Goal: Transaction & Acquisition: Purchase product/service

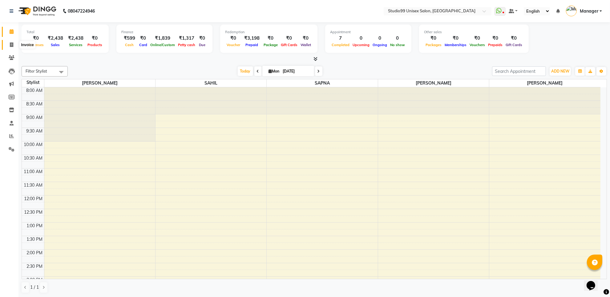
click at [10, 46] on icon at bounding box center [11, 44] width 3 height 5
select select "service"
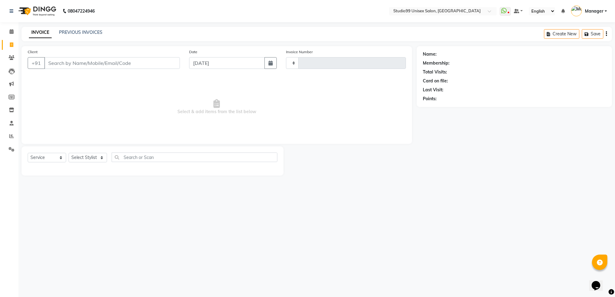
type input "1545"
select select "7323"
click at [54, 64] on input "Client" at bounding box center [112, 63] width 136 height 12
click at [95, 159] on select "Select Stylist Manager PRIYAA SAHIL Sanu SAPNA Vijay" at bounding box center [88, 158] width 38 height 10
select select "63732"
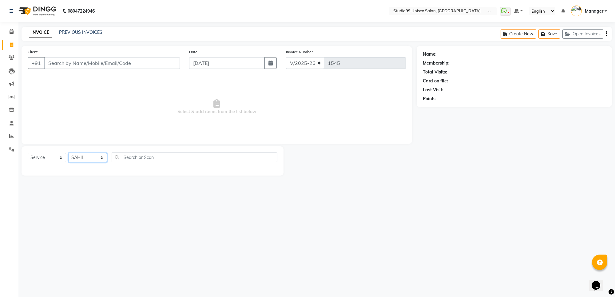
click at [69, 153] on select "Select Stylist Manager PRIYAA SAHIL Sanu SAPNA Vijay" at bounding box center [88, 158] width 38 height 10
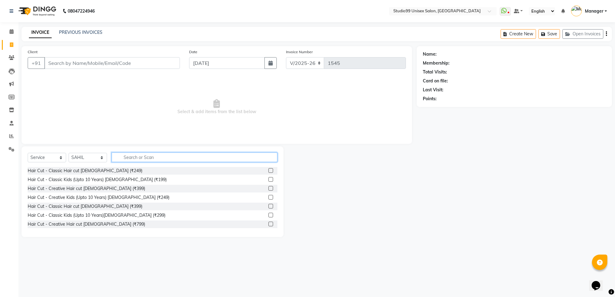
click at [129, 154] on input "text" at bounding box center [195, 158] width 166 height 10
click at [155, 154] on input "text" at bounding box center [195, 158] width 166 height 10
type input "hair"
click at [269, 170] on label at bounding box center [271, 170] width 5 height 5
click at [269, 170] on input "checkbox" at bounding box center [271, 171] width 4 height 4
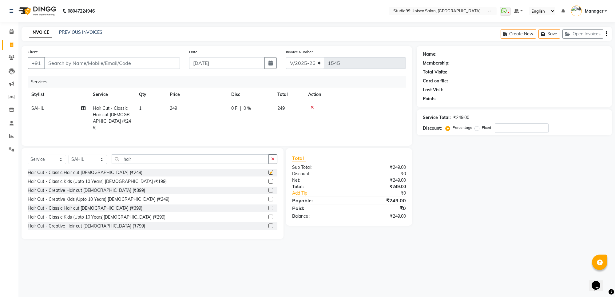
checkbox input "false"
click at [190, 159] on input "hair" at bounding box center [190, 159] width 157 height 10
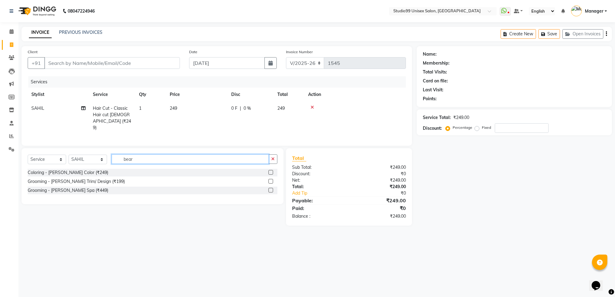
type input "bear"
click at [271, 182] on label at bounding box center [271, 181] width 5 height 5
click at [271, 182] on input "checkbox" at bounding box center [271, 182] width 4 height 4
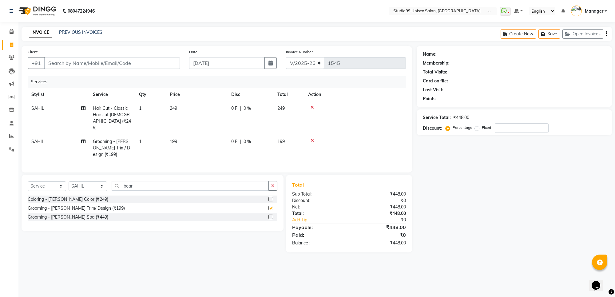
checkbox input "false"
click at [204, 184] on input "bear" at bounding box center [190, 186] width 157 height 10
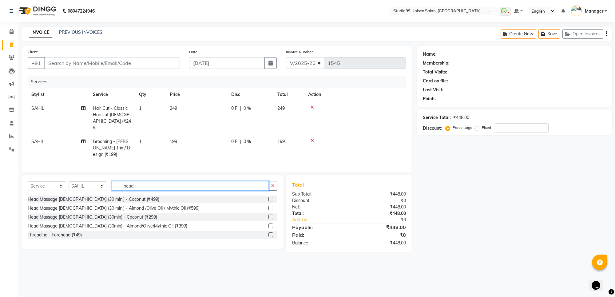
type input "head"
click at [269, 215] on label at bounding box center [271, 217] width 5 height 5
click at [269, 215] on input "checkbox" at bounding box center [271, 217] width 4 height 4
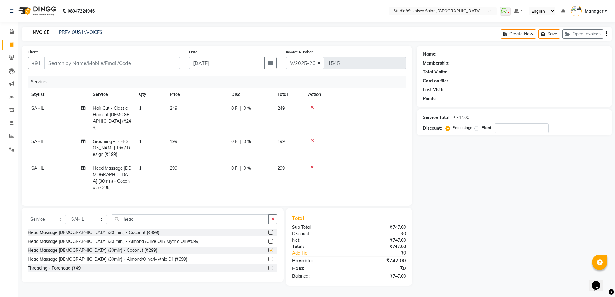
checkbox input "false"
click at [98, 65] on input "Client" at bounding box center [112, 63] width 136 height 12
type input "9"
type input "0"
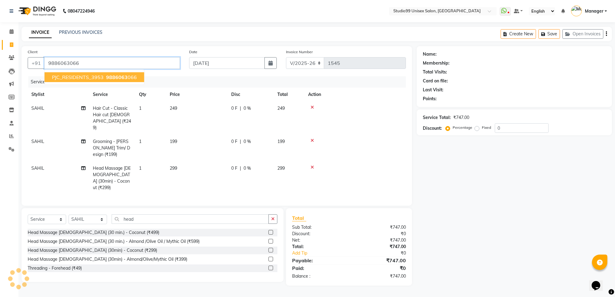
type input "9886063066"
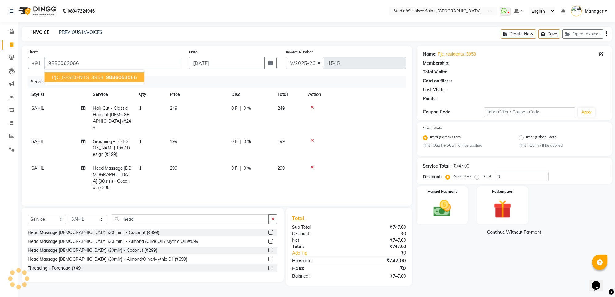
select select "1: Object"
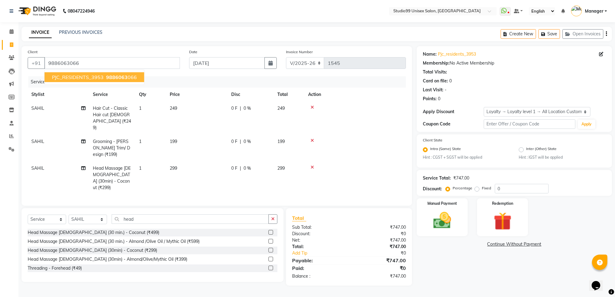
drag, startPoint x: 123, startPoint y: 77, endPoint x: 123, endPoint y: 73, distance: 4.0
click at [123, 76] on span "9886063" at bounding box center [117, 77] width 22 height 6
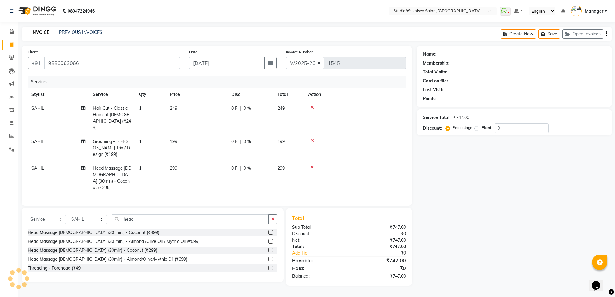
select select "1: Object"
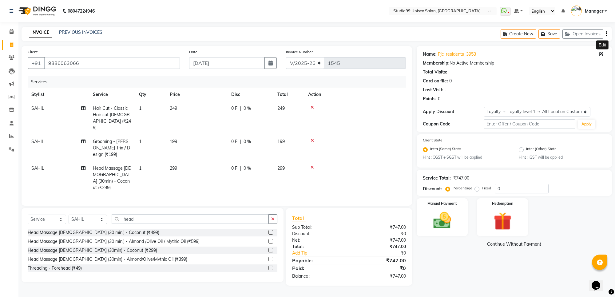
click at [601, 54] on icon at bounding box center [601, 54] width 4 height 4
select select "30"
select select "12"
select select "2024"
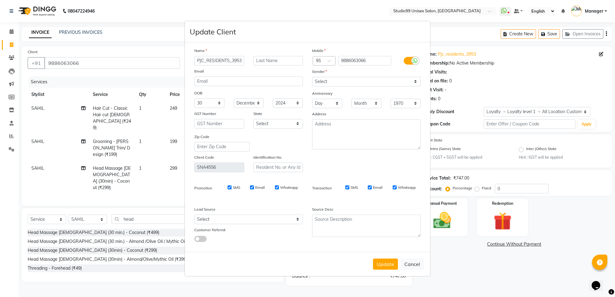
scroll to position [0, 1]
click at [227, 66] on input "PJC_RESIDENTS_3953" at bounding box center [219, 61] width 50 height 10
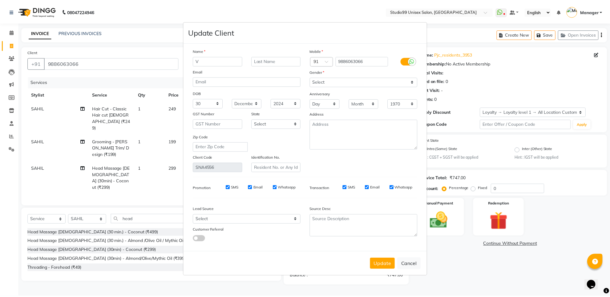
scroll to position [0, 0]
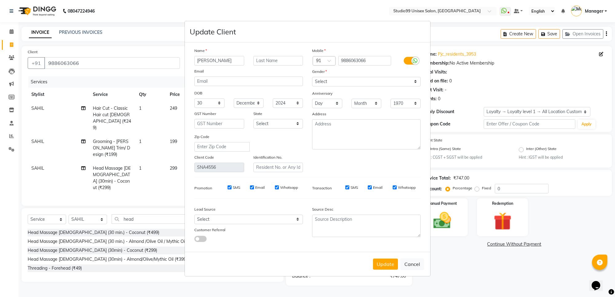
type input "[PERSON_NAME]"
click at [322, 123] on textarea at bounding box center [366, 134] width 109 height 30
type textarea "J"
type textarea "PJC"
click at [324, 81] on select "Select Male Female Other Prefer Not To Say" at bounding box center [366, 82] width 109 height 10
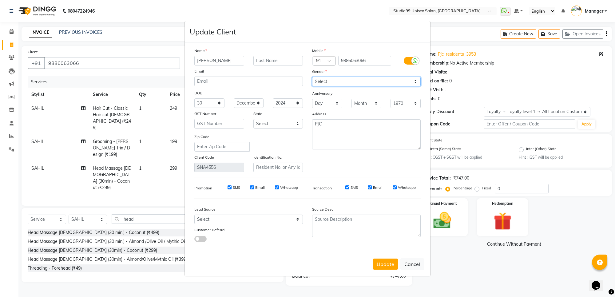
select select "male"
click at [312, 77] on select "Select Male Female Other Prefer Not To Say" at bounding box center [366, 82] width 109 height 10
click at [379, 270] on div "Update Cancel" at bounding box center [308, 264] width 246 height 24
click at [385, 261] on button "Update" at bounding box center [385, 264] width 25 height 11
select select
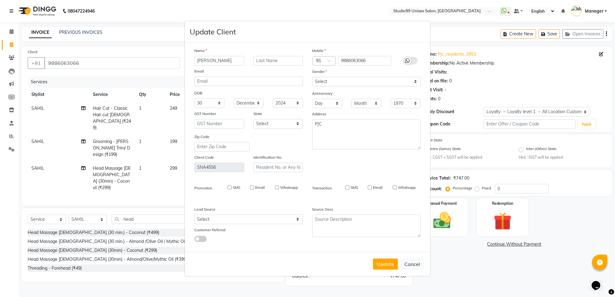
select select
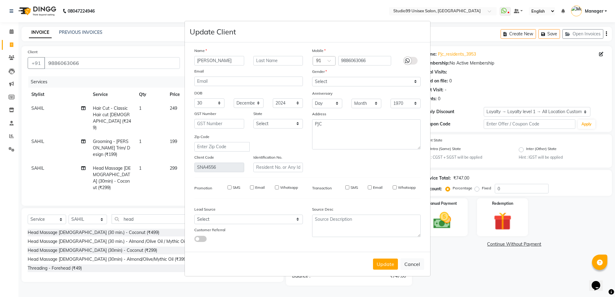
select select
checkbox input "false"
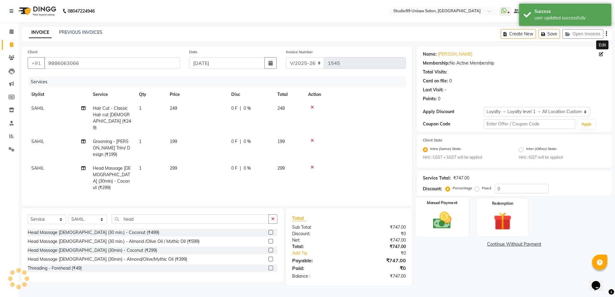
select select "1: Object"
click at [445, 218] on img at bounding box center [442, 221] width 30 height 22
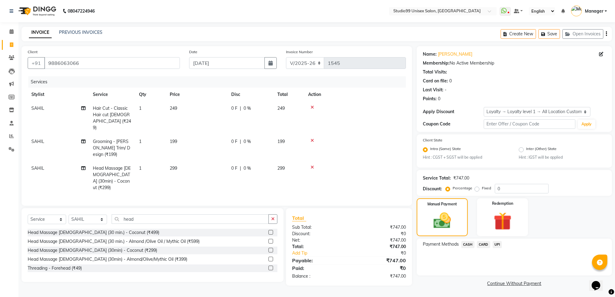
click at [482, 189] on label "Fixed" at bounding box center [486, 189] width 9 height 6
click at [476, 189] on input "Fixed" at bounding box center [478, 188] width 4 height 4
radio input "true"
click at [510, 188] on input "0" at bounding box center [522, 189] width 54 height 10
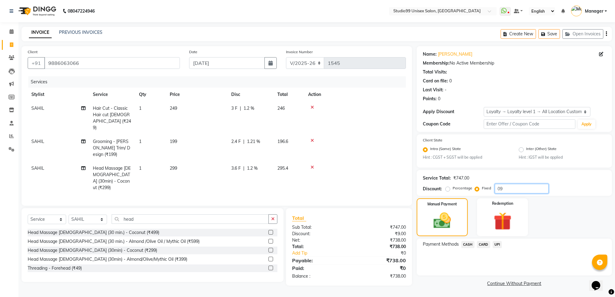
type input "0"
type input "98"
click at [497, 242] on span "UPI" at bounding box center [498, 244] width 10 height 7
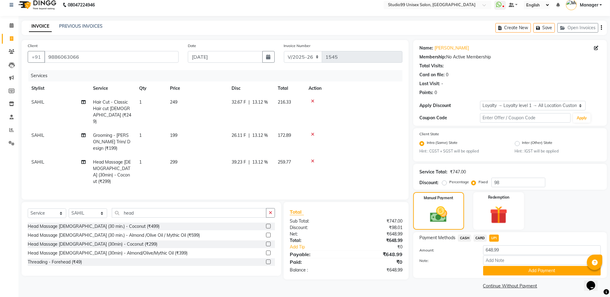
scroll to position [8, 0]
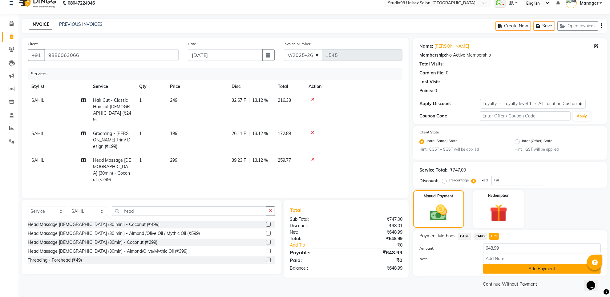
click at [521, 267] on button "Add Payment" at bounding box center [542, 269] width 118 height 10
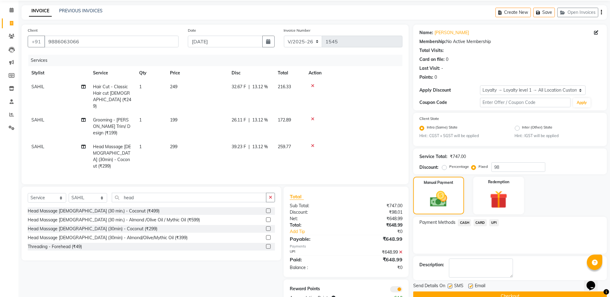
scroll to position [34, 0]
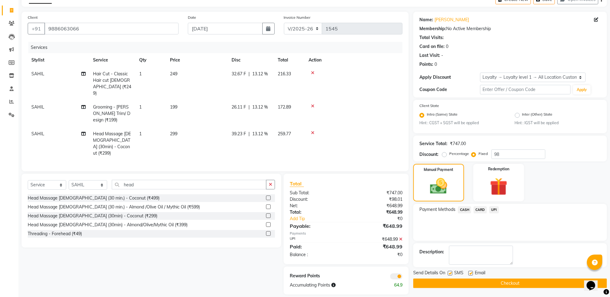
click at [519, 276] on div "Send Details On SMS Email" at bounding box center [510, 274] width 194 height 8
click at [522, 281] on button "Checkout" at bounding box center [510, 284] width 194 height 10
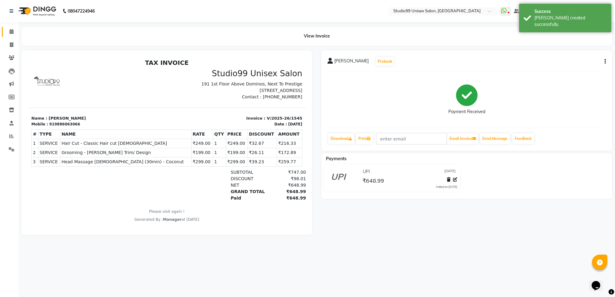
click at [5, 31] on link "Calendar" at bounding box center [9, 32] width 15 height 10
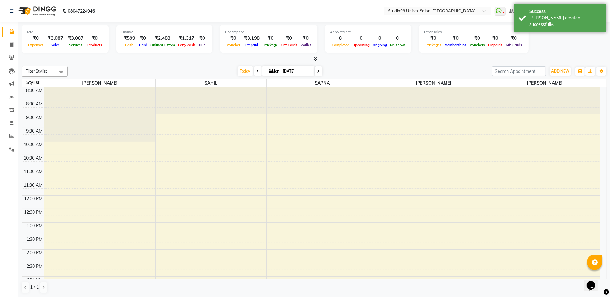
click at [59, 36] on div "₹3,087" at bounding box center [55, 38] width 20 height 7
click at [13, 31] on icon at bounding box center [12, 31] width 4 height 5
click at [49, 36] on div "₹3,087" at bounding box center [55, 38] width 20 height 7
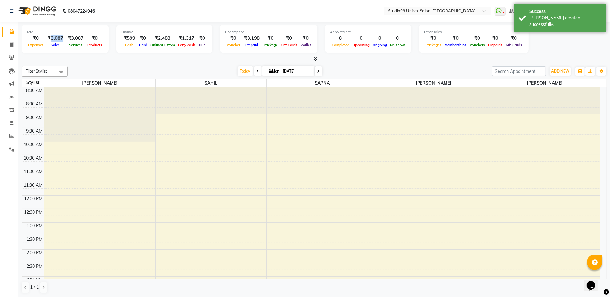
click at [554, 54] on div "Total ₹0 Expenses ₹3,087 Sales ₹3,087 Services ₹0 Products Finance ₹599 Cash ₹0…" at bounding box center [314, 40] width 585 height 30
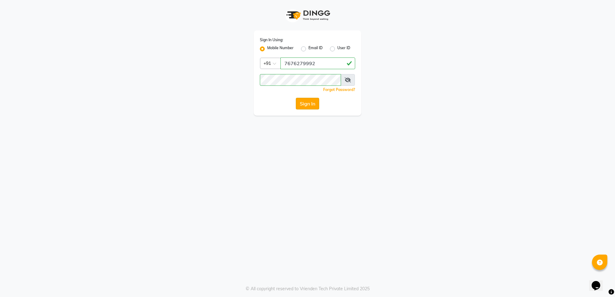
click at [307, 102] on button "Sign In" at bounding box center [307, 104] width 23 height 12
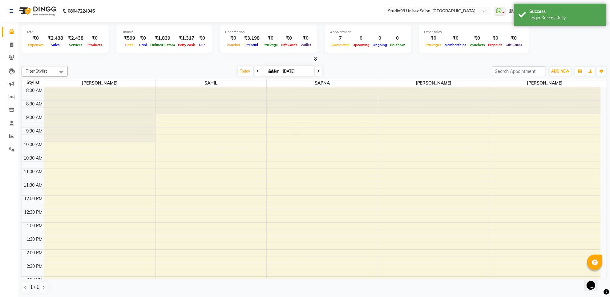
click at [58, 37] on div "₹2,438" at bounding box center [55, 38] width 20 height 7
click at [246, 39] on div "₹3,198" at bounding box center [252, 38] width 20 height 7
click at [8, 59] on span at bounding box center [11, 57] width 11 height 7
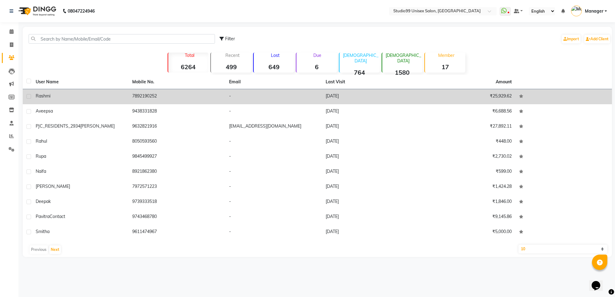
click at [68, 99] on div "Rashmi" at bounding box center [80, 96] width 89 height 6
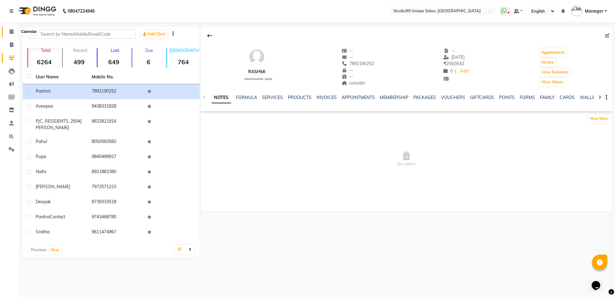
click at [11, 29] on span at bounding box center [11, 31] width 11 height 7
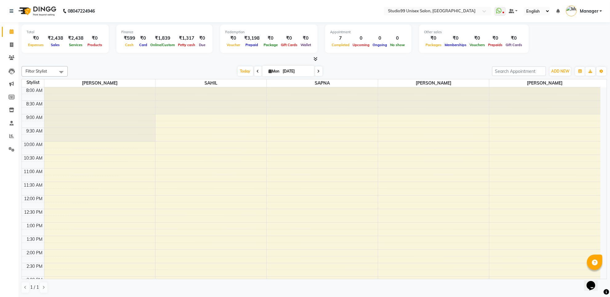
click at [61, 38] on div "₹2,438" at bounding box center [55, 38] width 20 height 7
click at [60, 38] on div "₹2,438" at bounding box center [55, 38] width 20 height 7
drag, startPoint x: 131, startPoint y: 62, endPoint x: 150, endPoint y: 39, distance: 29.1
click at [131, 63] on div "Total ₹0 Expenses ₹3,087 Sales ₹3,087 Services ₹0 Products Finance ₹599 Cash ₹0…" at bounding box center [313, 159] width 591 height 275
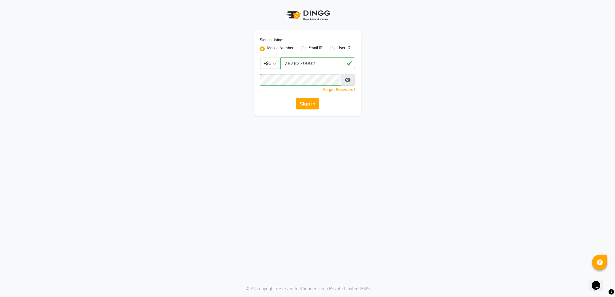
click at [308, 97] on div "Sign In Using: Mobile Number Email ID User ID Country Code × +91 7676279992 Rem…" at bounding box center [308, 72] width 108 height 85
click at [307, 101] on button "Sign In" at bounding box center [307, 104] width 23 height 12
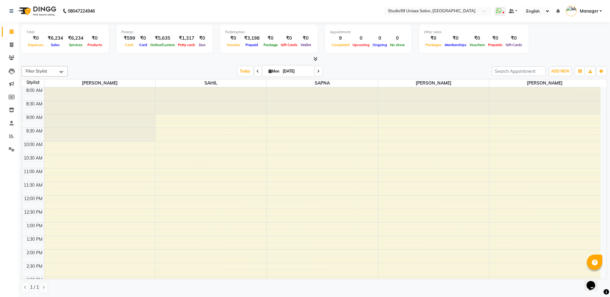
click at [59, 40] on div "₹6,234" at bounding box center [55, 38] width 20 height 7
click at [72, 35] on div "₹3,087" at bounding box center [76, 38] width 20 height 7
click at [56, 38] on div "₹3,087" at bounding box center [55, 38] width 20 height 7
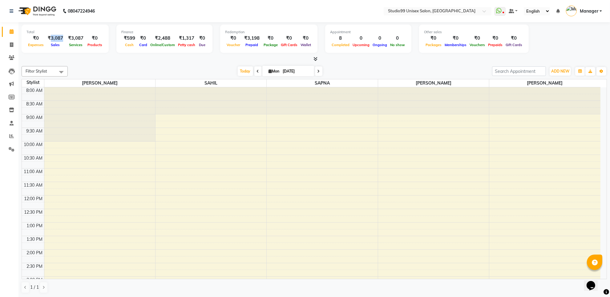
click at [56, 38] on div "₹3,087" at bounding box center [55, 38] width 20 height 7
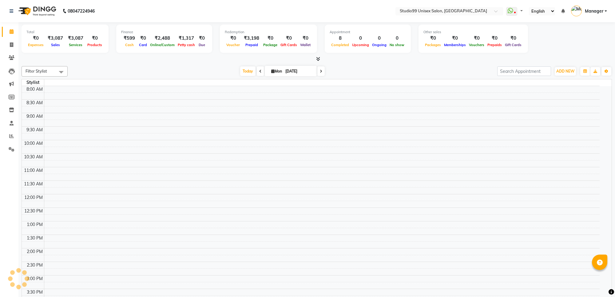
select select "en"
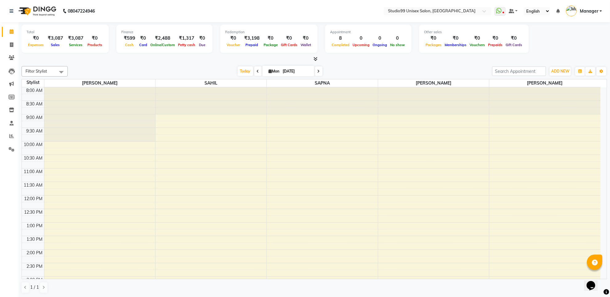
click at [58, 38] on div "₹3,087" at bounding box center [55, 38] width 20 height 7
click at [129, 38] on div "₹599" at bounding box center [129, 38] width 16 height 7
click at [161, 35] on div "₹2,488" at bounding box center [163, 38] width 28 height 7
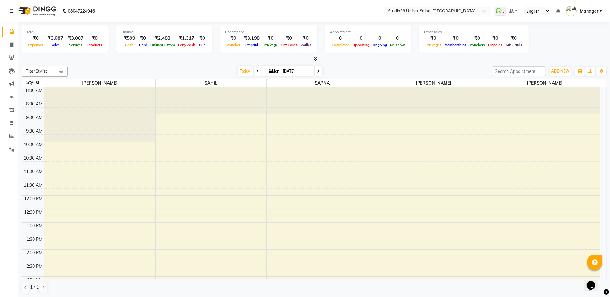
click at [161, 35] on div "₹2,488" at bounding box center [163, 38] width 28 height 7
click at [10, 45] on icon at bounding box center [11, 44] width 3 height 5
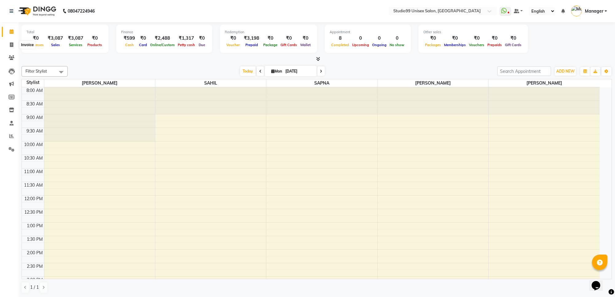
select select "service"
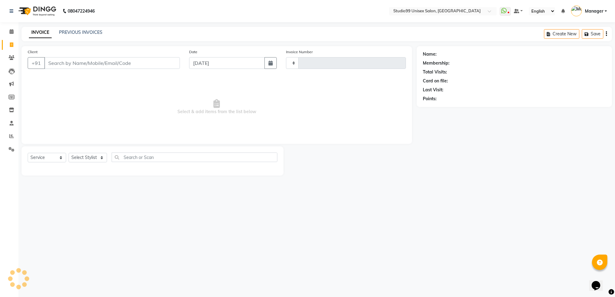
type input "1546"
select select "7323"
click at [96, 160] on select "Select Stylist Manager PRIYAA SAHIL Sanu SAPNA Vijay" at bounding box center [88, 158] width 38 height 10
select select "77679"
click at [69, 153] on select "Select Stylist Manager PRIYAA SAHIL Sanu SAPNA Vijay" at bounding box center [88, 158] width 38 height 10
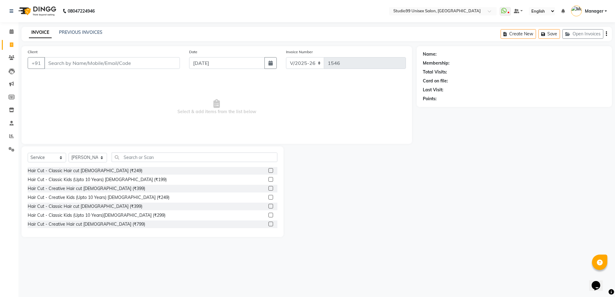
click at [146, 148] on div "Select Service Product Membership Package Voucher Prepaid Gift Card Select Styl…" at bounding box center [153, 191] width 262 height 91
click at [146, 159] on input "text" at bounding box center [195, 158] width 166 height 10
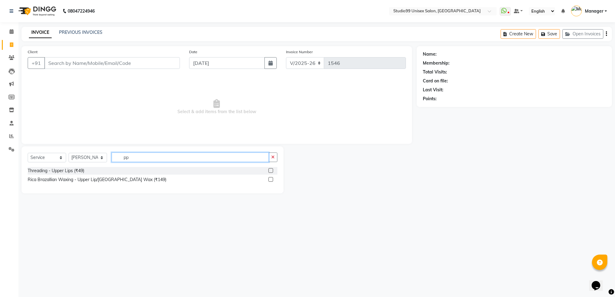
type input "p"
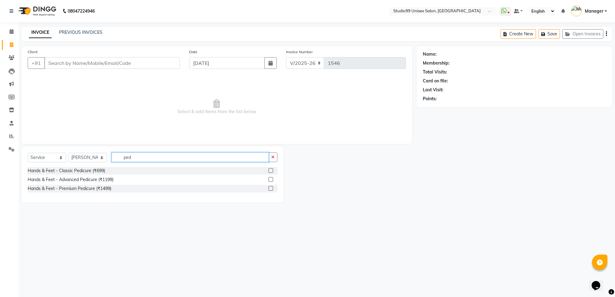
type input "ped"
click at [269, 188] on label at bounding box center [271, 188] width 5 height 5
click at [269, 188] on input "checkbox" at bounding box center [271, 189] width 4 height 4
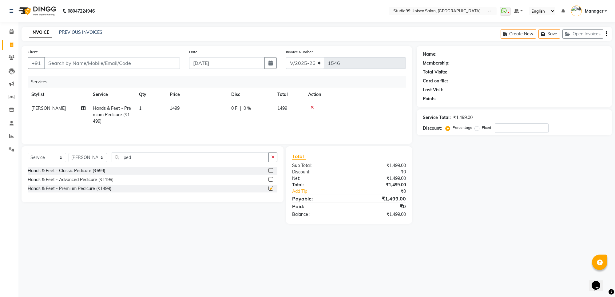
checkbox input "false"
click at [166, 162] on input "ped" at bounding box center [190, 158] width 157 height 10
type input "mani"
click at [270, 189] on label at bounding box center [271, 188] width 5 height 5
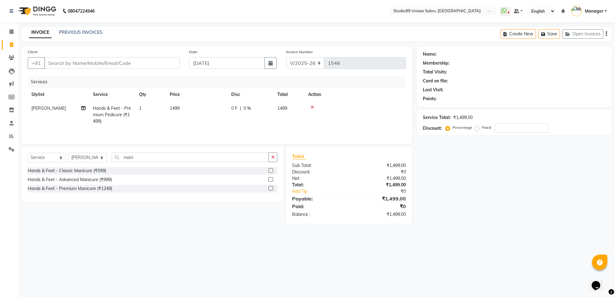
click at [270, 189] on input "checkbox" at bounding box center [271, 189] width 4 height 4
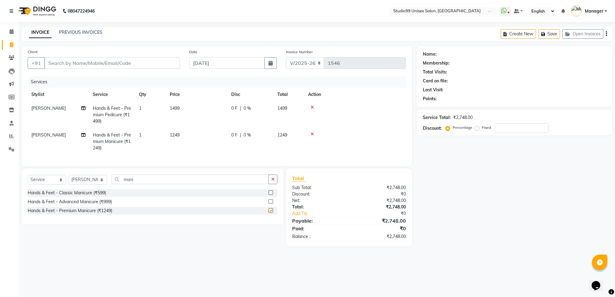
checkbox input "false"
click at [133, 184] on input "mani" at bounding box center [190, 180] width 157 height 10
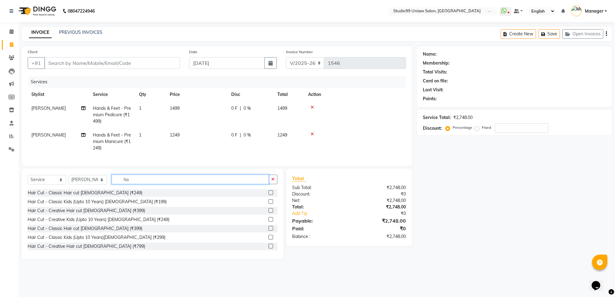
type input "h"
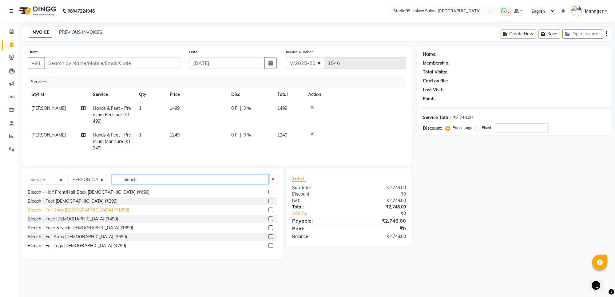
scroll to position [77, 0]
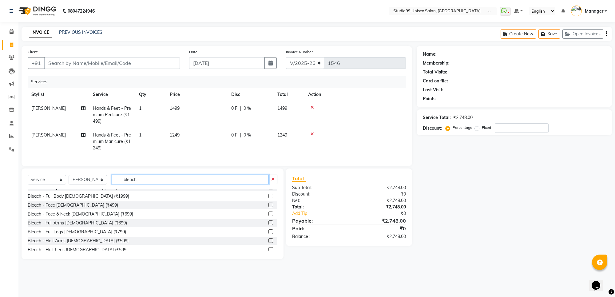
type input "bleach"
click at [269, 225] on label at bounding box center [271, 223] width 5 height 5
click at [269, 225] on input "checkbox" at bounding box center [271, 223] width 4 height 4
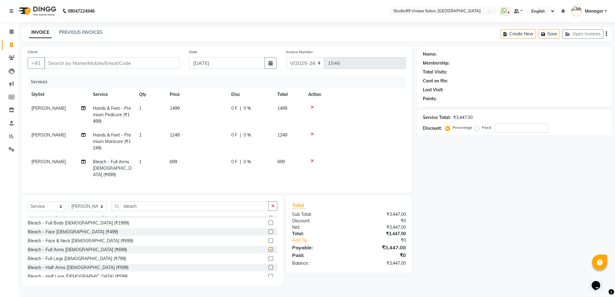
checkbox input "false"
click at [146, 208] on input "bleach" at bounding box center [190, 207] width 157 height 10
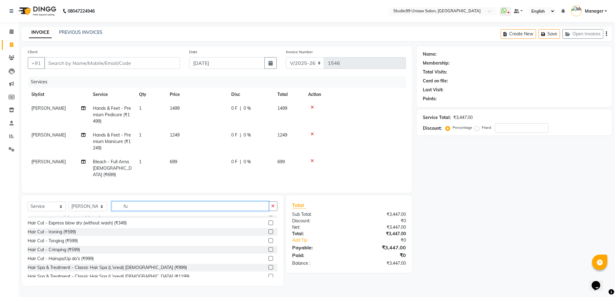
scroll to position [0, 0]
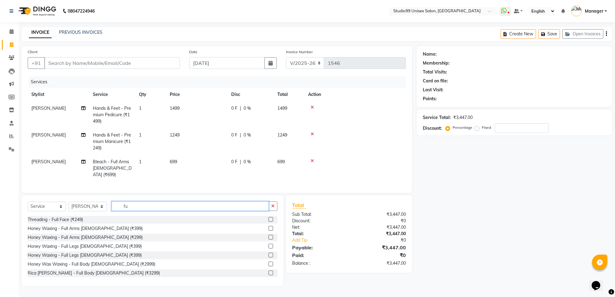
type input "f"
type input "l"
type input "bleach"
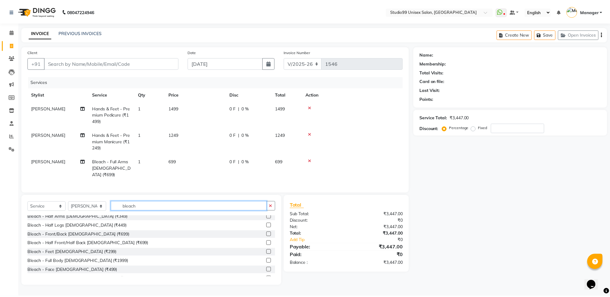
scroll to position [77, 0]
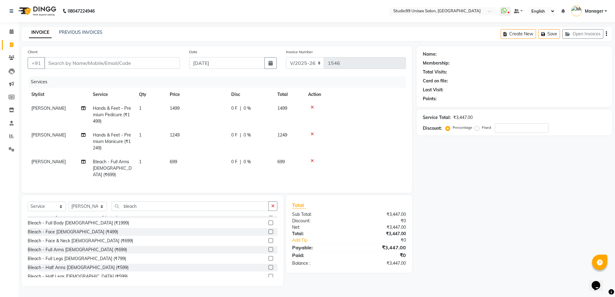
click at [269, 257] on label at bounding box center [271, 258] width 5 height 5
click at [269, 257] on input "checkbox" at bounding box center [271, 259] width 4 height 4
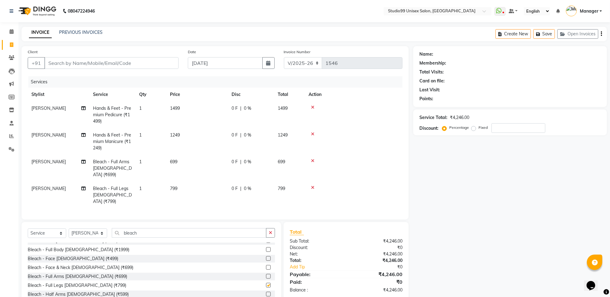
checkbox input "false"
click at [469, 255] on div "Name: Membership: Total Visits: Card on file: Last Visit: Points: Service Total…" at bounding box center [512, 179] width 198 height 267
click at [178, 228] on input "bleach" at bounding box center [189, 233] width 154 height 10
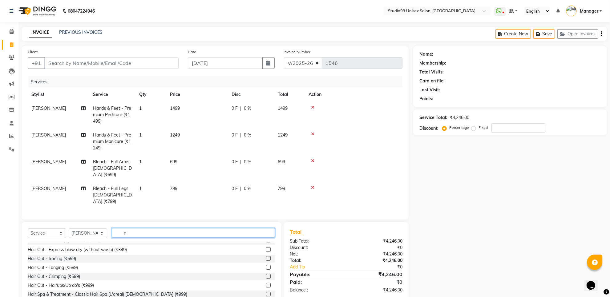
scroll to position [0, 0]
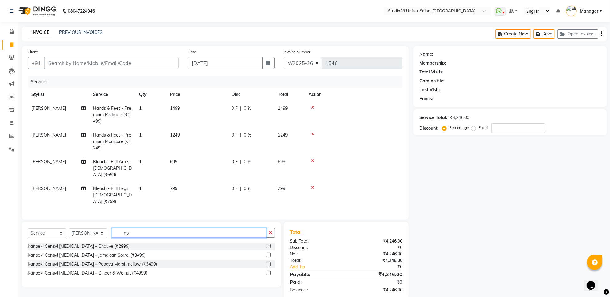
type input "n"
type input "polish"
click at [266, 271] on label at bounding box center [268, 273] width 5 height 5
click at [266, 271] on input "checkbox" at bounding box center [268, 273] width 4 height 4
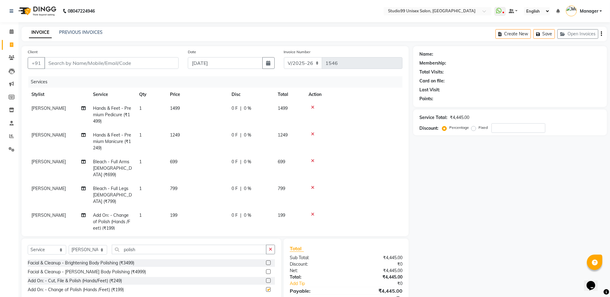
checkbox input "false"
click at [143, 209] on td "1" at bounding box center [150, 222] width 31 height 27
select select "77679"
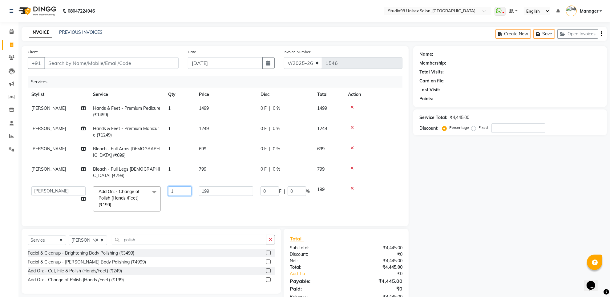
click at [186, 186] on input "1" at bounding box center [179, 191] width 23 height 10
type input "2"
click at [500, 226] on div "Name: Membership: Total Visits: Card on file: Last Visit: Points: Service Total…" at bounding box center [512, 176] width 198 height 260
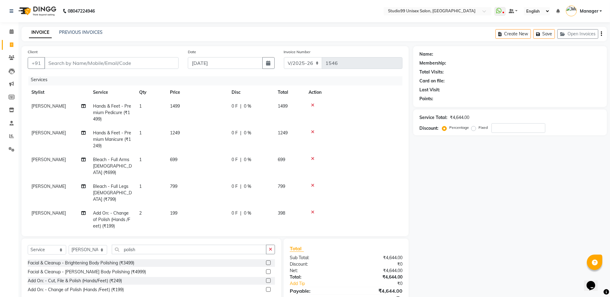
scroll to position [3, 0]
click at [176, 156] on span "699" at bounding box center [173, 159] width 7 height 6
select select "77679"
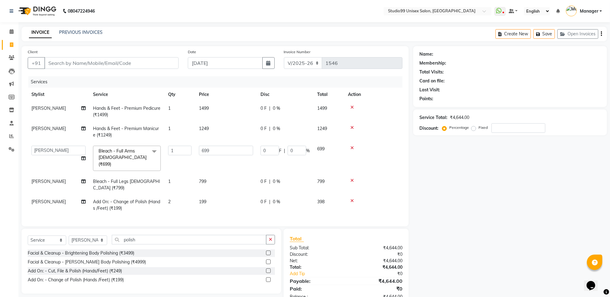
scroll to position [0, 0]
click at [206, 148] on input "699" at bounding box center [226, 151] width 54 height 10
type input "399"
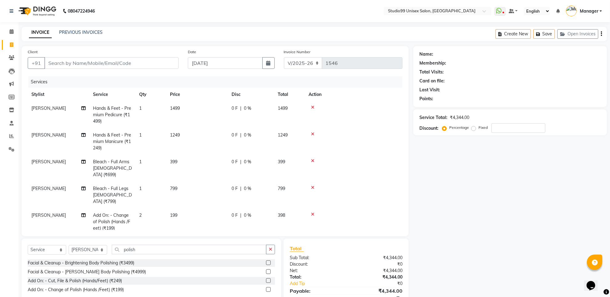
click at [531, 239] on div "Name: Membership: Total Visits: Card on file: Last Visit: Points: Service Total…" at bounding box center [512, 181] width 198 height 270
click at [315, 186] on div at bounding box center [353, 188] width 90 height 4
click at [313, 186] on icon at bounding box center [312, 188] width 3 height 4
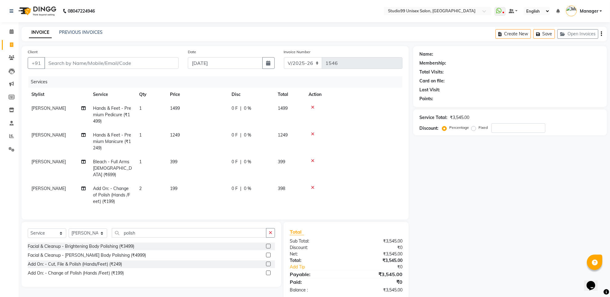
click at [312, 186] on icon at bounding box center [312, 188] width 3 height 4
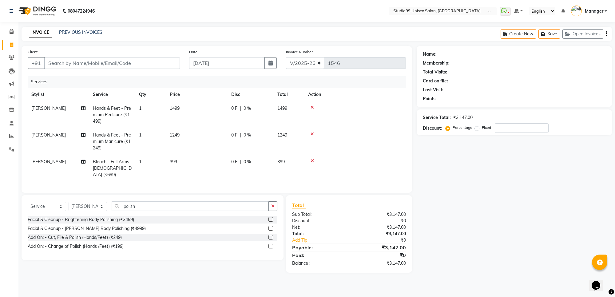
click at [396, 261] on div "₹3,147.00" at bounding box center [380, 263] width 62 height 6
click at [85, 62] on input "Client" at bounding box center [112, 63] width 136 height 12
click at [106, 65] on input "Client" at bounding box center [112, 63] width 136 height 12
click at [73, 56] on div "Client +91" at bounding box center [104, 61] width 162 height 25
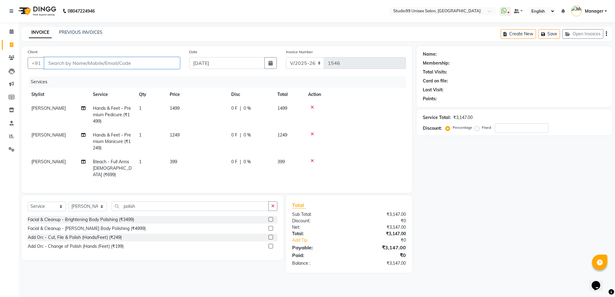
click at [74, 63] on input "Client" at bounding box center [112, 63] width 136 height 12
type input "9"
type input "0"
type input "96185533590"
click at [157, 61] on span "Add Client" at bounding box center [164, 63] width 24 height 6
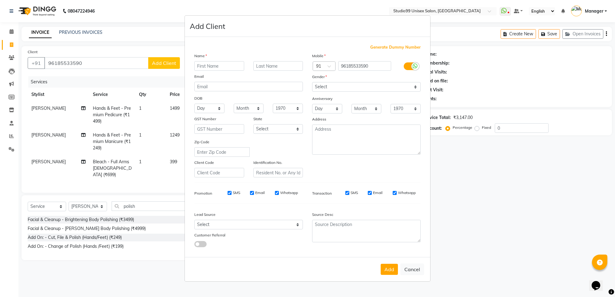
click at [226, 67] on input "text" at bounding box center [219, 66] width 50 height 10
type input "anjani"
click at [331, 90] on select "Select Male Female Other Prefer Not To Say" at bounding box center [366, 87] width 109 height 10
select select "female"
click at [312, 83] on select "Select Male Female Other Prefer Not To Say" at bounding box center [366, 87] width 109 height 10
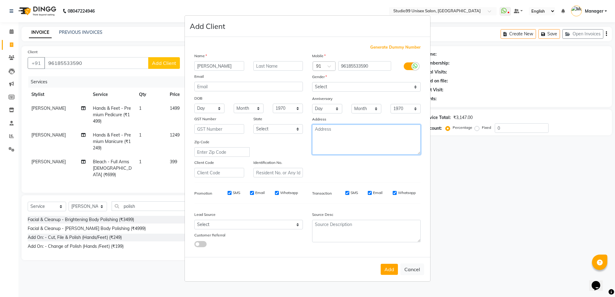
click at [323, 138] on textarea at bounding box center [366, 140] width 109 height 30
type textarea "PJC"
click at [389, 267] on button "Add" at bounding box center [389, 269] width 17 height 11
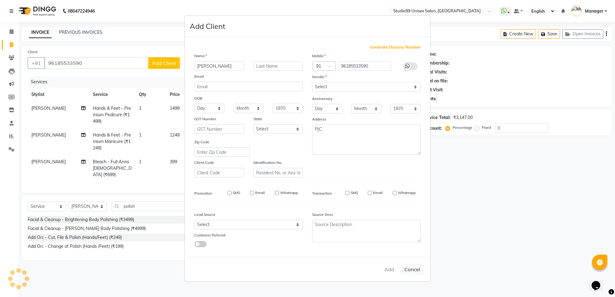
select select
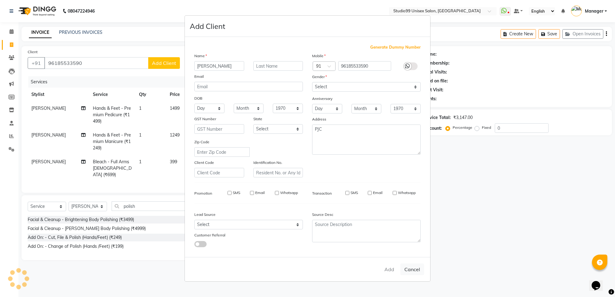
select select
checkbox input "false"
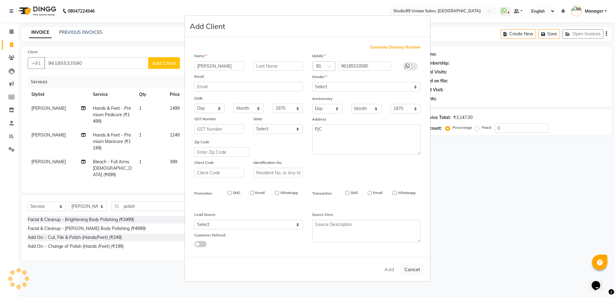
checkbox input "false"
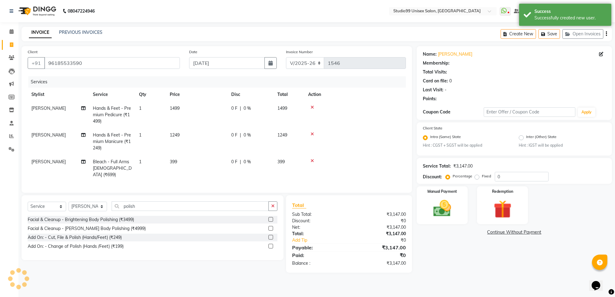
select select "1: Object"
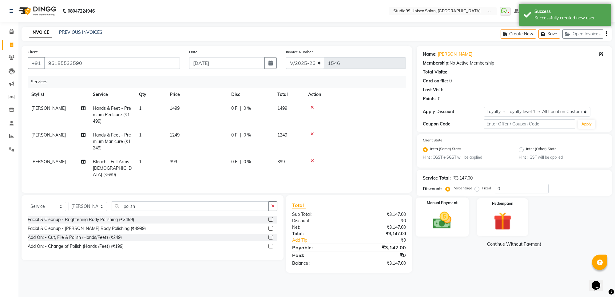
click at [446, 224] on img at bounding box center [442, 221] width 30 height 22
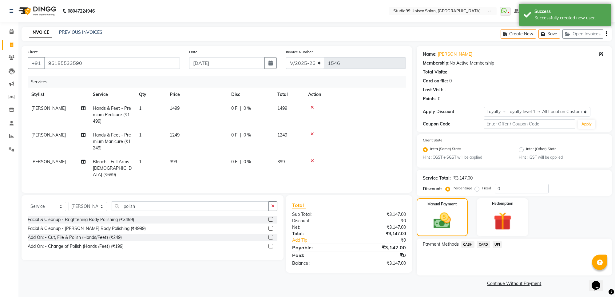
click at [499, 245] on span "UPI" at bounding box center [498, 244] width 10 height 7
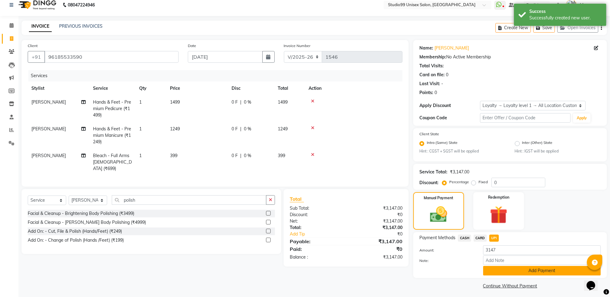
scroll to position [8, 0]
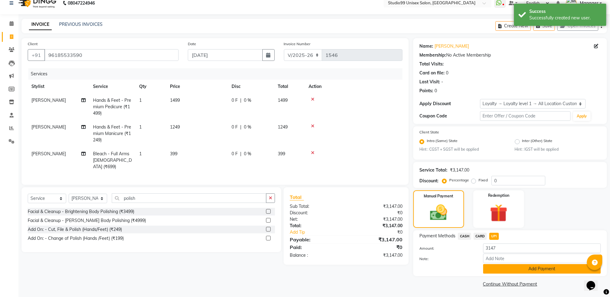
click at [539, 269] on button "Add Payment" at bounding box center [542, 269] width 118 height 10
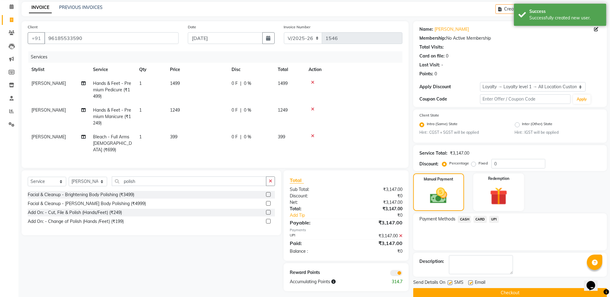
scroll to position [34, 0]
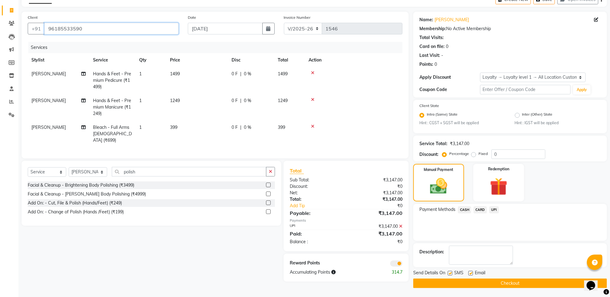
click at [68, 27] on input "96185533590" at bounding box center [111, 29] width 134 height 12
click at [93, 33] on input "96185533590" at bounding box center [111, 29] width 134 height 12
click at [383, 234] on div "₹3,147.00" at bounding box center [376, 233] width 61 height 7
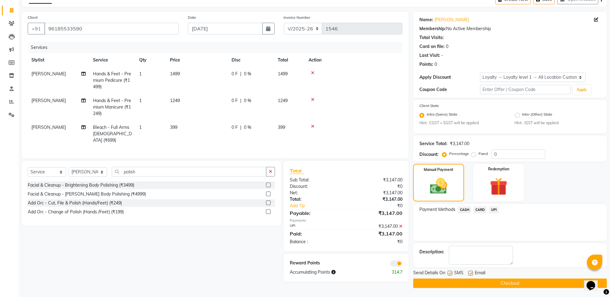
click at [146, 257] on div "Select Service Product Membership Package Voucher Prepaid Gift Card Select Styl…" at bounding box center [149, 221] width 264 height 121
click at [180, 269] on div "Select Service Product Membership Package Voucher Prepaid Gift Card Select Styl…" at bounding box center [149, 221] width 264 height 121
click at [469, 284] on button "Checkout" at bounding box center [510, 284] width 194 height 10
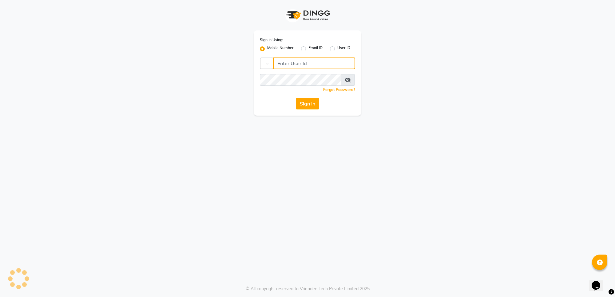
type input "7676279992"
click at [311, 105] on button "Sign In" at bounding box center [307, 104] width 23 height 12
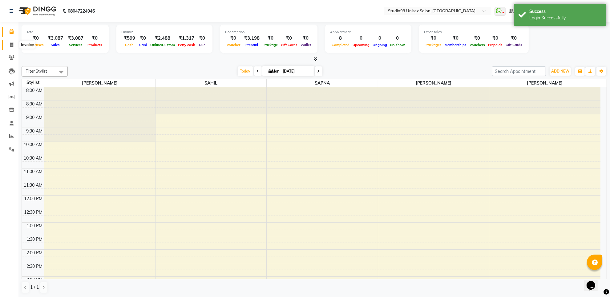
click at [8, 44] on span at bounding box center [11, 45] width 11 height 7
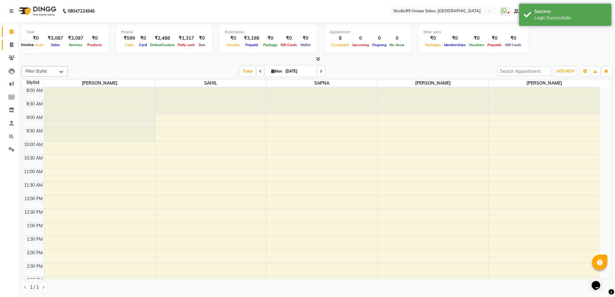
select select "7323"
select select "service"
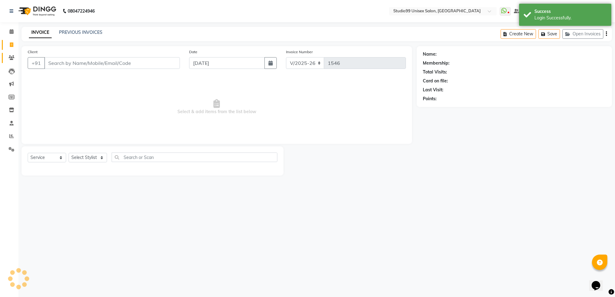
click at [4, 53] on link "Clients" at bounding box center [9, 58] width 15 height 10
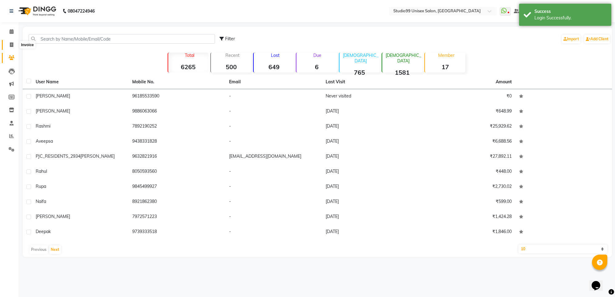
click at [7, 42] on span at bounding box center [11, 45] width 11 height 7
select select "7323"
select select "service"
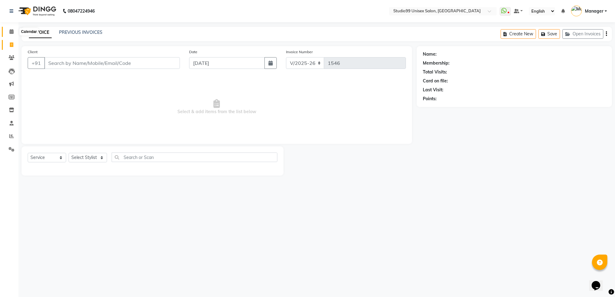
click at [13, 32] on icon at bounding box center [12, 31] width 4 height 5
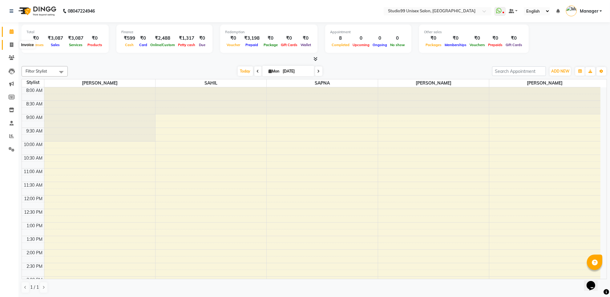
click at [11, 42] on span at bounding box center [11, 45] width 11 height 7
select select "7323"
select select "service"
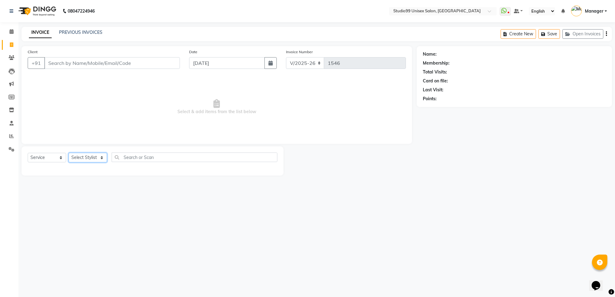
click at [69, 157] on select "Select Stylist Manager PRIYAA SAHIL Sanu SAPNA Vijay" at bounding box center [88, 158] width 38 height 10
select select "77679"
click at [69, 153] on select "Select Stylist Manager PRIYAA SAHIL Sanu SAPNA Vijay" at bounding box center [88, 158] width 38 height 10
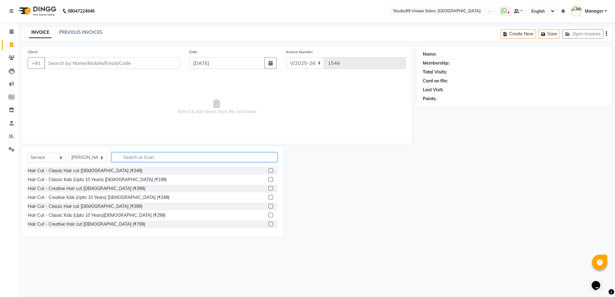
click at [128, 159] on input "text" at bounding box center [195, 158] width 166 height 10
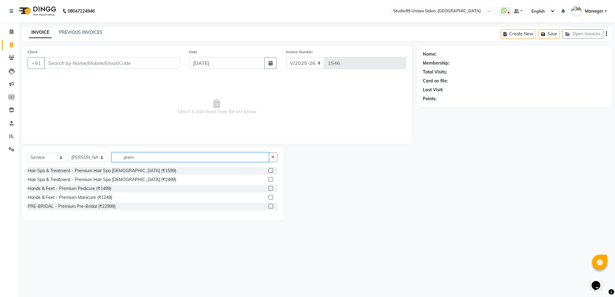
type input "prem"
click at [272, 186] on label at bounding box center [271, 188] width 5 height 5
click at [272, 187] on input "checkbox" at bounding box center [271, 189] width 4 height 4
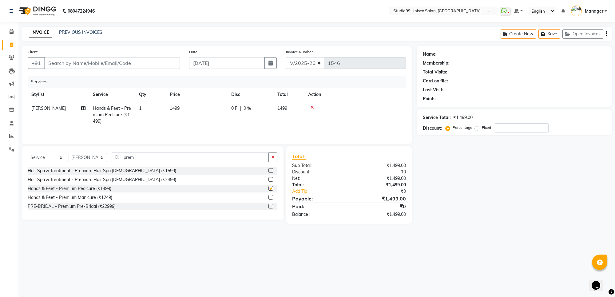
checkbox input "false"
click at [198, 156] on input "prem" at bounding box center [190, 158] width 157 height 10
type input "premiu"
click at [270, 198] on label at bounding box center [271, 197] width 5 height 5
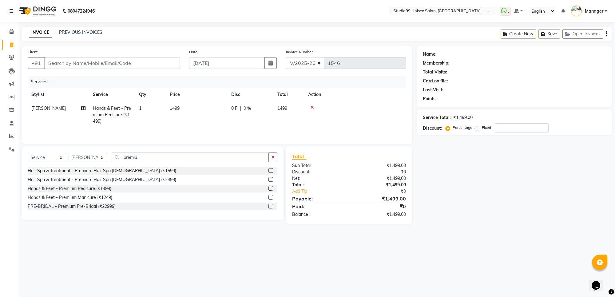
click at [270, 198] on input "checkbox" at bounding box center [271, 198] width 4 height 4
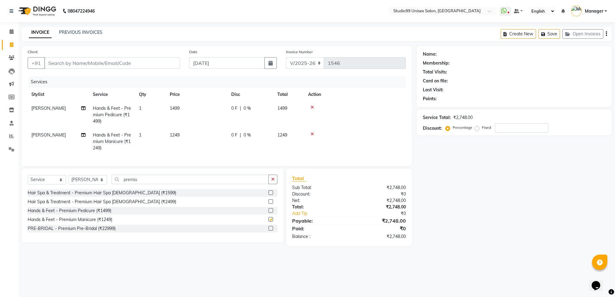
checkbox input "false"
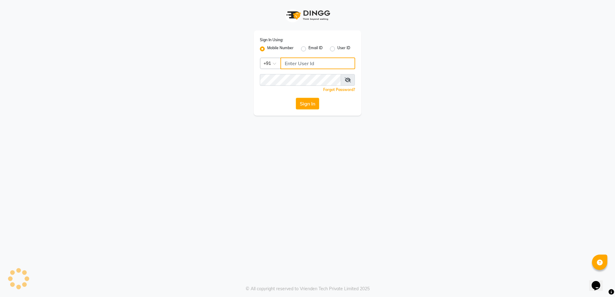
type input "7676279992"
click at [308, 102] on button "Sign In" at bounding box center [307, 104] width 23 height 12
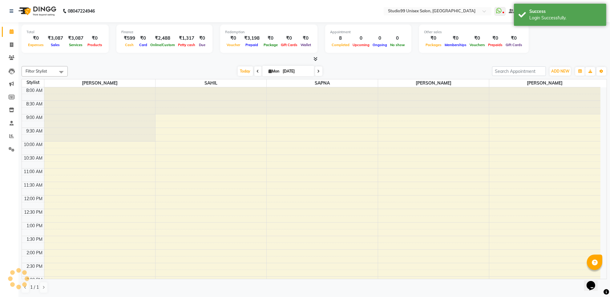
select select "en"
click at [11, 43] on icon at bounding box center [11, 44] width 3 height 5
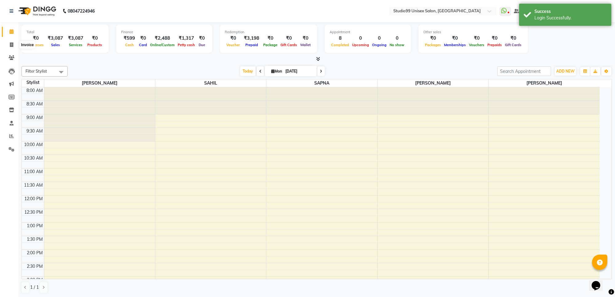
select select "7323"
select select "service"
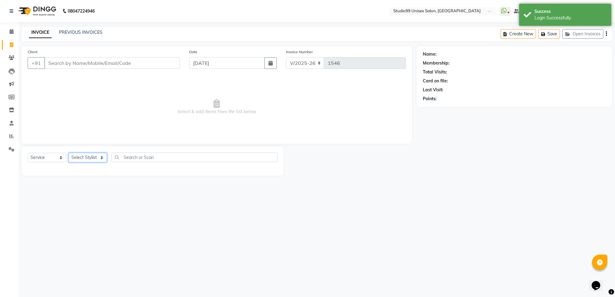
click at [94, 160] on select "Select Stylist Manager PRIYAA SAHIL Sanu SAPNA Vijay" at bounding box center [88, 158] width 38 height 10
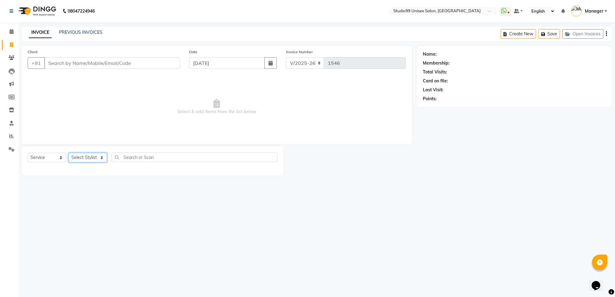
select select "77679"
click at [69, 153] on select "Select Stylist Manager PRIYAA SAHIL Sanu SAPNA Vijay" at bounding box center [88, 158] width 38 height 10
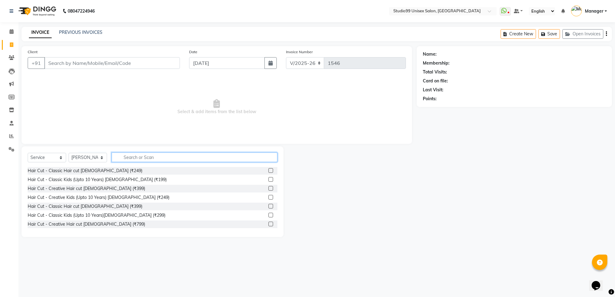
click at [143, 158] on input "text" at bounding box center [195, 158] width 166 height 10
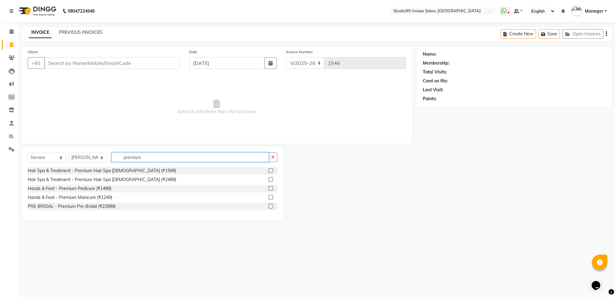
type input "premium"
click at [270, 188] on label at bounding box center [271, 188] width 5 height 5
click at [270, 188] on input "checkbox" at bounding box center [271, 189] width 4 height 4
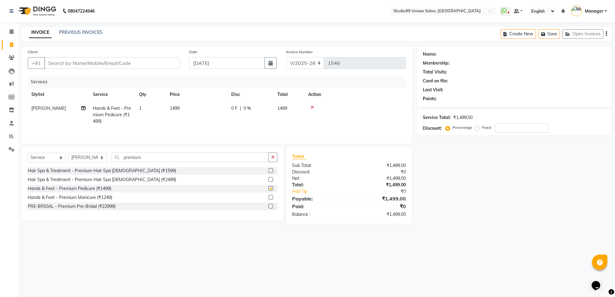
checkbox input "false"
click at [184, 161] on input "premium" at bounding box center [190, 158] width 157 height 10
type input "premiu"
click at [271, 200] on label at bounding box center [271, 197] width 5 height 5
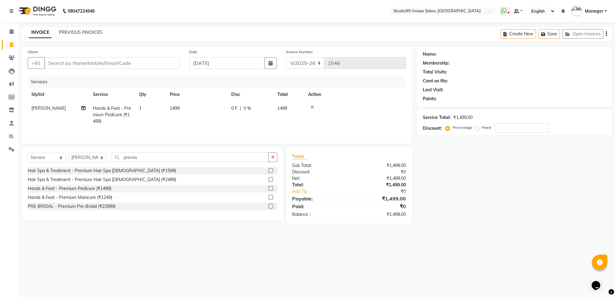
click at [271, 200] on input "checkbox" at bounding box center [271, 198] width 4 height 4
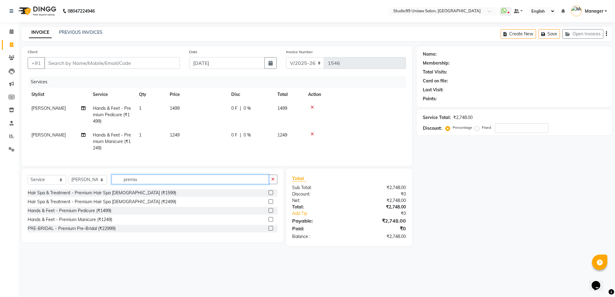
checkbox input "false"
click at [140, 181] on input "premiu" at bounding box center [190, 180] width 157 height 10
click at [142, 182] on input "premiu" at bounding box center [190, 180] width 157 height 10
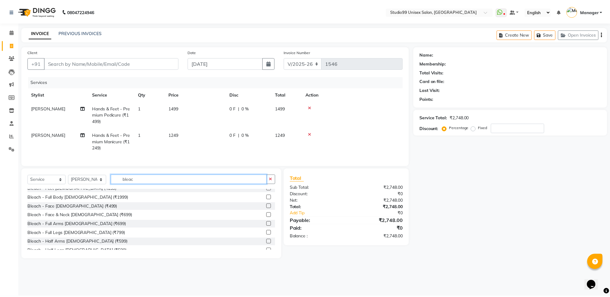
scroll to position [77, 0]
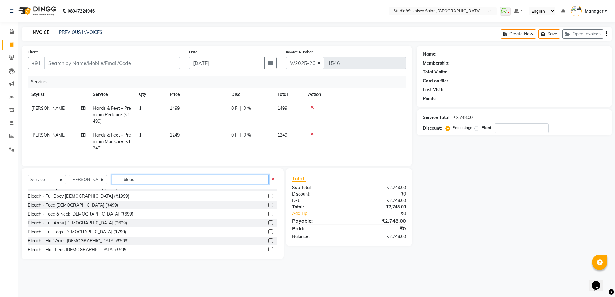
type input "bleac"
click at [269, 225] on label at bounding box center [271, 223] width 5 height 5
click at [269, 225] on input "checkbox" at bounding box center [271, 223] width 4 height 4
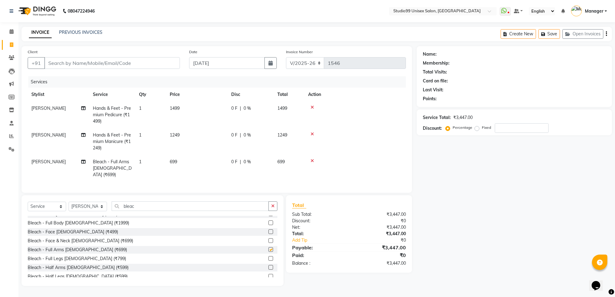
checkbox input "false"
click at [184, 161] on td "699" at bounding box center [197, 168] width 62 height 27
click at [166, 161] on td "1" at bounding box center [150, 168] width 31 height 27
select select "77679"
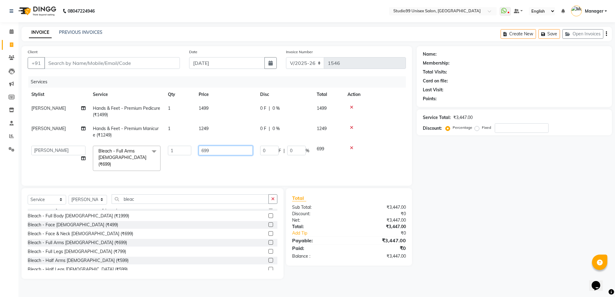
click at [213, 148] on input "699" at bounding box center [226, 151] width 54 height 10
type input "6"
type input "399"
click at [517, 211] on div "Name: Membership: Total Visits: Card on file: Last Visit: Points: Service Total…" at bounding box center [517, 162] width 200 height 233
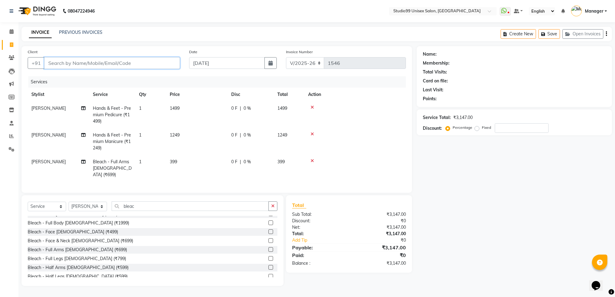
click at [79, 62] on input "Client" at bounding box center [112, 63] width 136 height 12
type input "a"
type input "0"
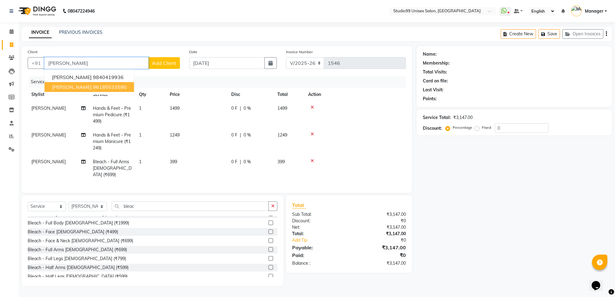
click at [93, 89] on ngb-highlight "96185533590" at bounding box center [110, 87] width 34 height 6
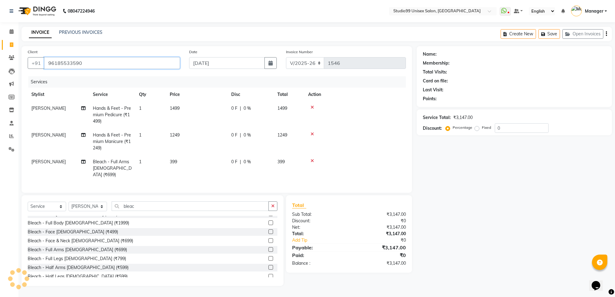
type input "96185533590"
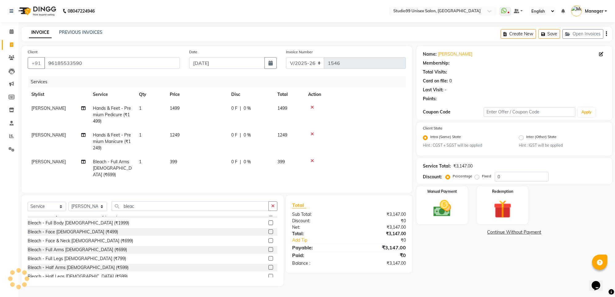
select select "1: Object"
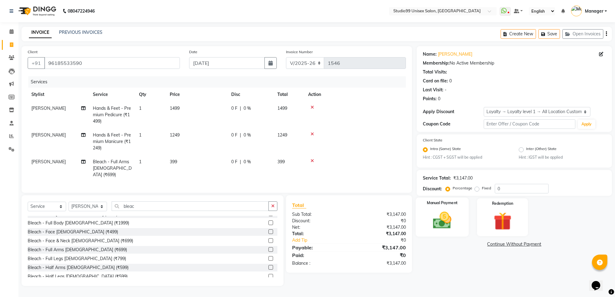
click at [450, 221] on img at bounding box center [442, 221] width 30 height 22
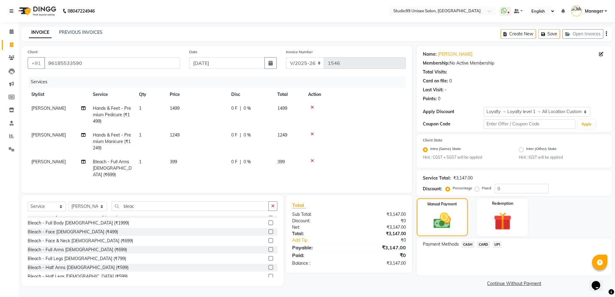
click at [499, 247] on span "UPI" at bounding box center [498, 244] width 10 height 7
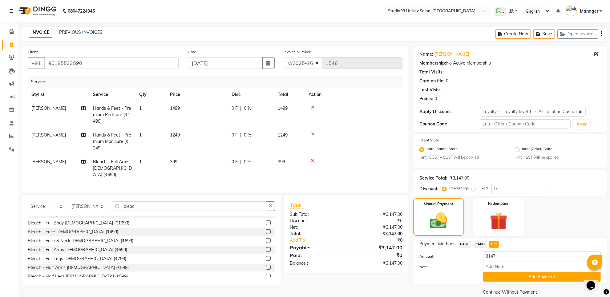
scroll to position [8, 0]
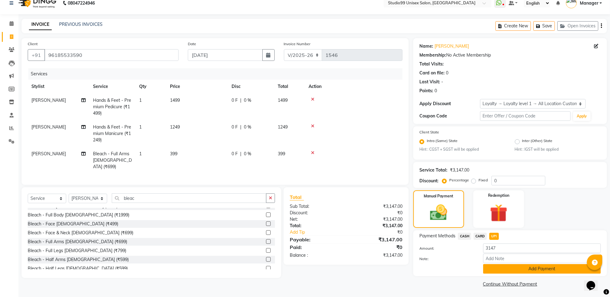
click at [523, 269] on button "Add Payment" at bounding box center [542, 269] width 118 height 10
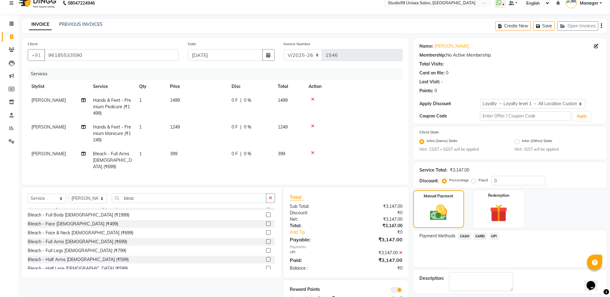
scroll to position [34, 0]
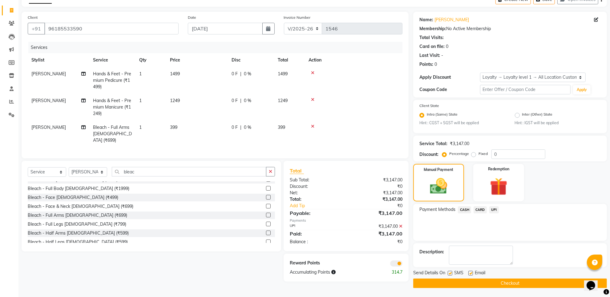
click at [510, 284] on button "Checkout" at bounding box center [510, 284] width 194 height 10
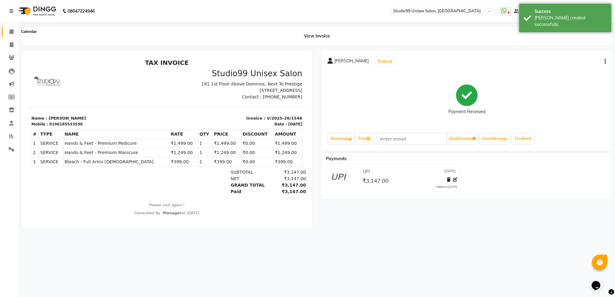
click at [13, 33] on icon at bounding box center [12, 31] width 4 height 5
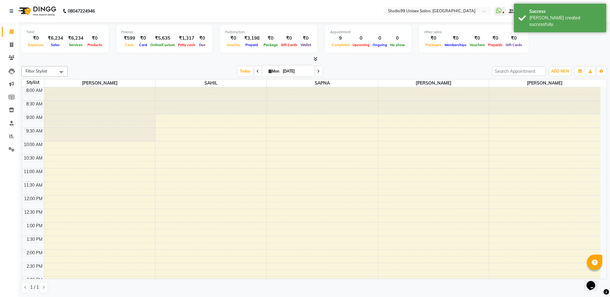
click at [55, 38] on div "₹6,234" at bounding box center [55, 38] width 20 height 7
click at [51, 36] on div "₹6,234" at bounding box center [55, 38] width 20 height 7
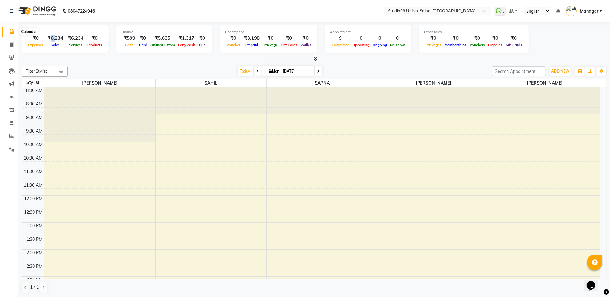
click at [13, 34] on span at bounding box center [11, 31] width 11 height 7
click at [13, 46] on icon at bounding box center [11, 44] width 3 height 5
select select "service"
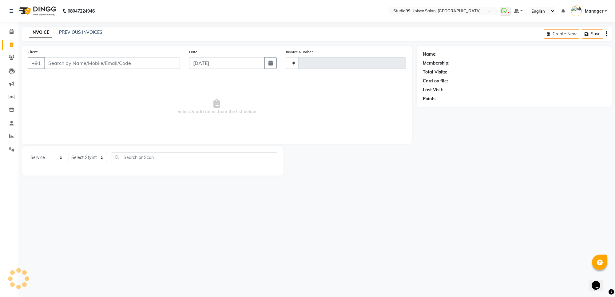
type input "1547"
select select "7323"
click at [11, 33] on icon at bounding box center [12, 31] width 4 height 5
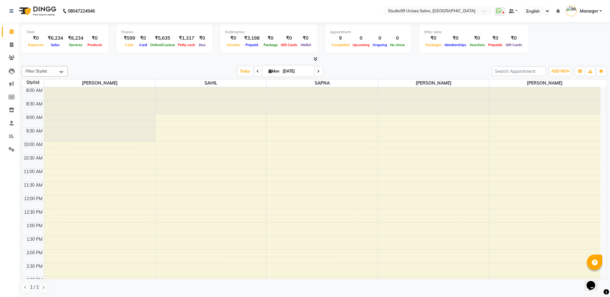
click at [55, 38] on div "₹6,234" at bounding box center [55, 38] width 20 height 7
click at [499, 11] on icon at bounding box center [499, 11] width 6 height 6
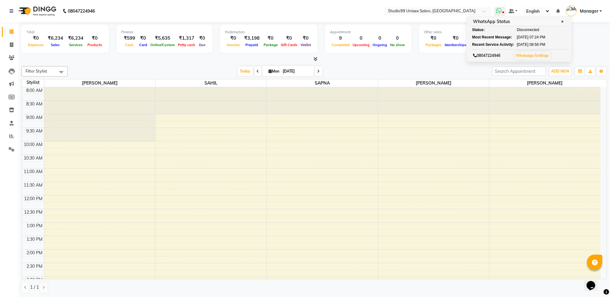
click at [538, 55] on link "Whatsapp Settings" at bounding box center [532, 55] width 33 height 5
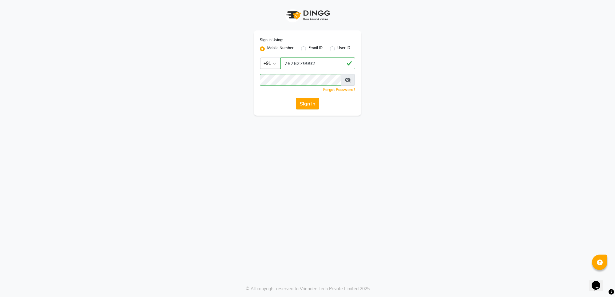
click at [298, 101] on button "Sign In" at bounding box center [307, 104] width 23 height 12
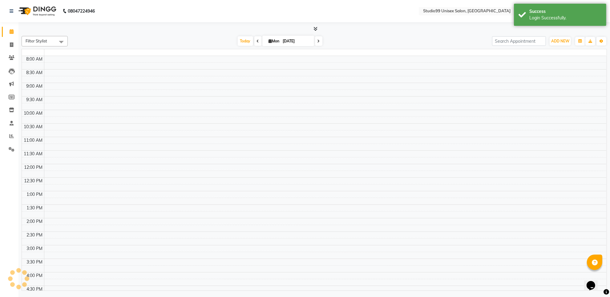
select select "en"
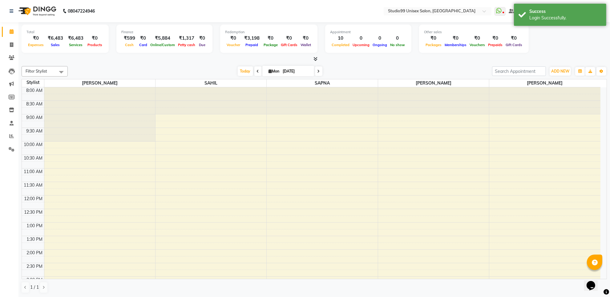
click at [56, 39] on div "₹6,483" at bounding box center [55, 38] width 20 height 7
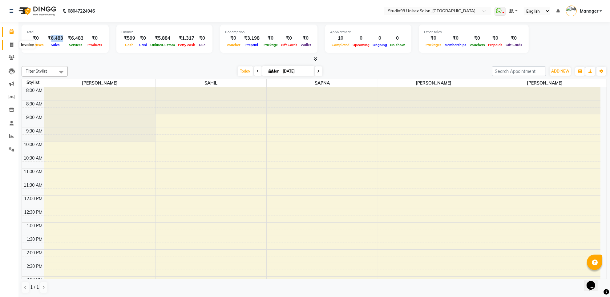
click at [12, 48] on span at bounding box center [11, 45] width 11 height 7
select select "service"
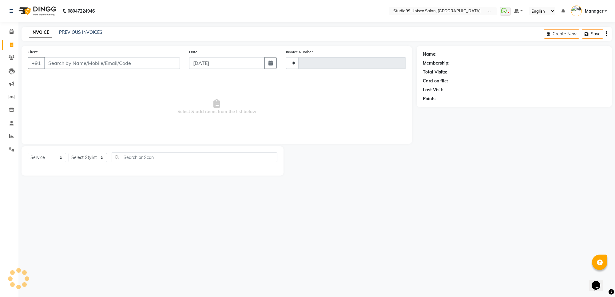
type input "1548"
select select "7323"
click at [10, 57] on icon at bounding box center [12, 57] width 6 height 5
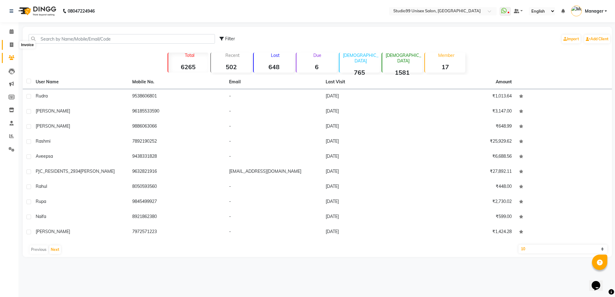
click at [10, 45] on icon at bounding box center [11, 44] width 3 height 5
select select "service"
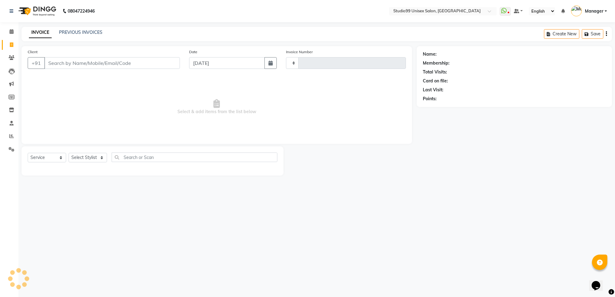
type input "1548"
select select "7323"
click at [10, 40] on link "Invoice" at bounding box center [9, 45] width 15 height 10
select select "7323"
select select "service"
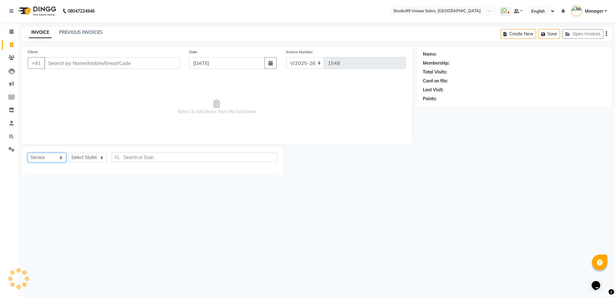
click at [48, 161] on select "Select Service Product Membership Package Voucher Prepaid Gift Card" at bounding box center [47, 158] width 38 height 10
click at [28, 153] on select "Select Service Product Membership Package Voucher Prepaid Gift Card" at bounding box center [47, 158] width 38 height 10
click at [82, 159] on select "Select Stylist Manager PRIYAA SAHIL Sanu SAPNA Vijay" at bounding box center [88, 158] width 38 height 10
select select "63732"
click at [69, 153] on select "Select Stylist Manager PRIYAA SAHIL Sanu SAPNA Vijay" at bounding box center [88, 158] width 38 height 10
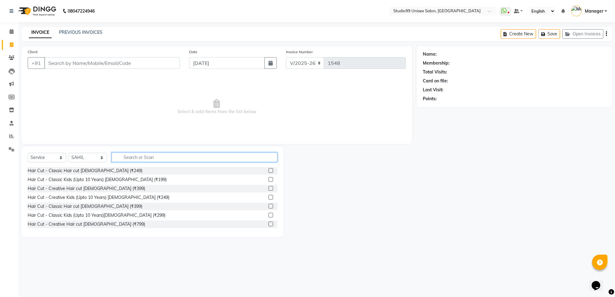
click at [130, 157] on input "text" at bounding box center [195, 158] width 166 height 10
type input "hair"
click at [269, 172] on label at bounding box center [271, 170] width 5 height 5
click at [269, 172] on input "checkbox" at bounding box center [271, 171] width 4 height 4
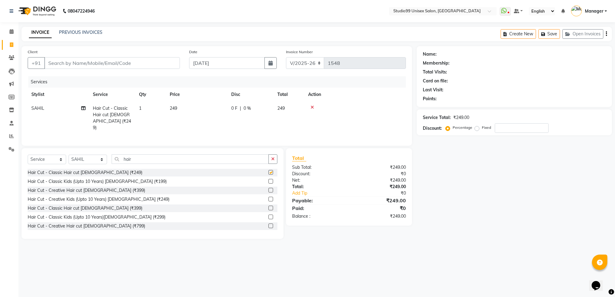
checkbox input "false"
click at [179, 162] on input "hair" at bounding box center [190, 159] width 157 height 10
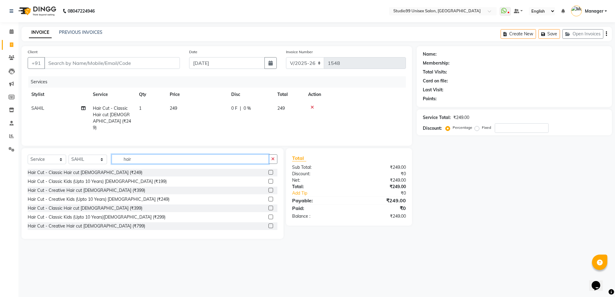
click at [179, 162] on input "hair" at bounding box center [190, 159] width 157 height 10
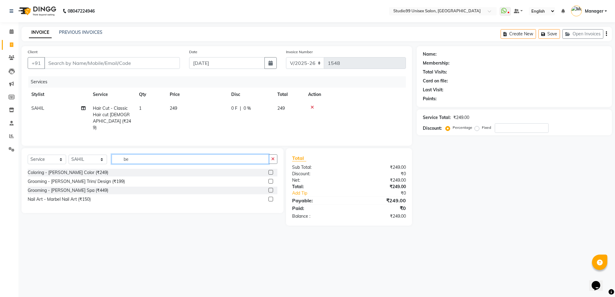
type input "be"
click at [271, 181] on label at bounding box center [271, 181] width 5 height 5
click at [271, 181] on input "checkbox" at bounding box center [271, 182] width 4 height 4
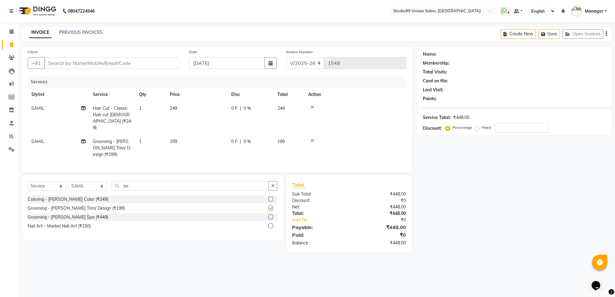
checkbox input "false"
click at [193, 182] on input "be" at bounding box center [190, 186] width 157 height 10
click at [194, 184] on input "be" at bounding box center [190, 186] width 157 height 10
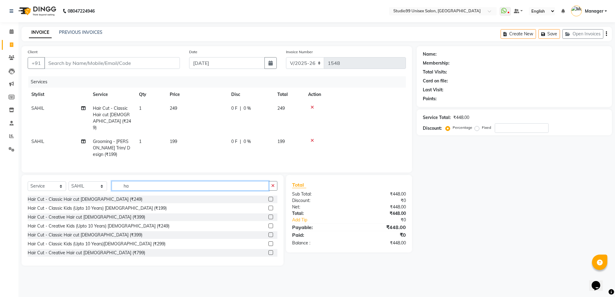
type input "h"
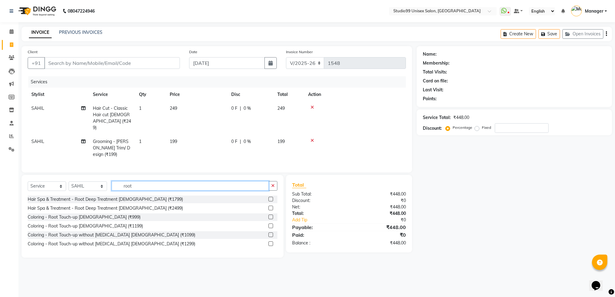
type input "root"
click at [270, 235] on label at bounding box center [271, 235] width 5 height 5
click at [270, 235] on input "checkbox" at bounding box center [271, 235] width 4 height 4
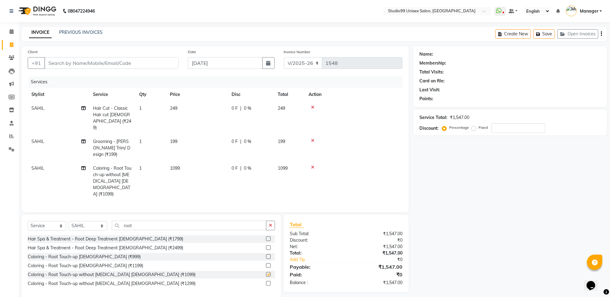
checkbox input "false"
click at [387, 280] on div "₹1,547.00" at bounding box center [376, 283] width 61 height 6
click at [77, 64] on input "Client" at bounding box center [111, 63] width 134 height 12
type input "9"
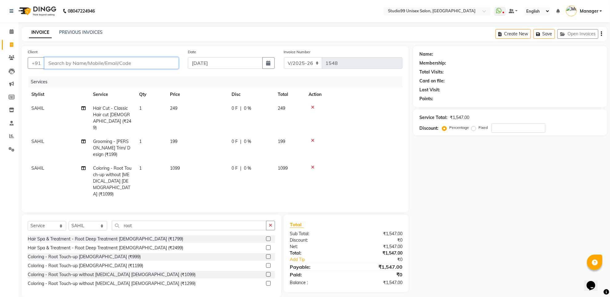
type input "0"
drag, startPoint x: 70, startPoint y: 62, endPoint x: 79, endPoint y: 79, distance: 19.1
click at [71, 74] on div "Client +91 95133999616 Add Client Date 01-09-2025 Invoice Number V/2025 V/2025-…" at bounding box center [215, 129] width 387 height 166
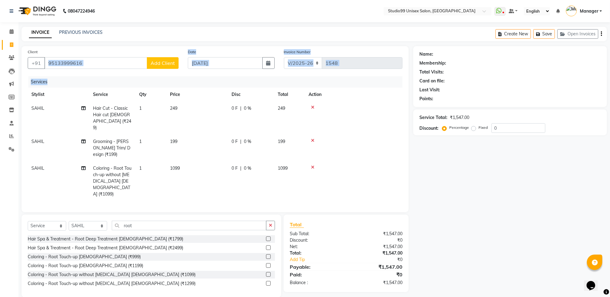
click at [80, 79] on div "Client +91 95133999616 Add Client Date 01-09-2025 Invoice Number V/2025 V/2025-…" at bounding box center [215, 129] width 387 height 166
click at [70, 66] on input "95133999616" at bounding box center [95, 63] width 103 height 12
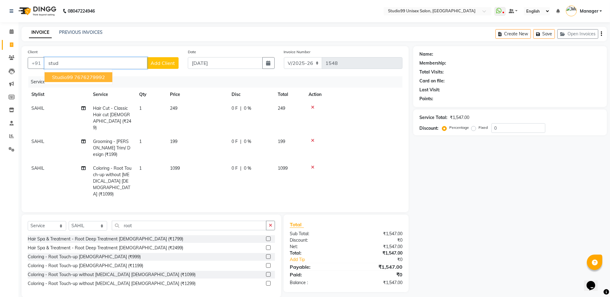
click at [79, 76] on ngb-highlight "7676279992" at bounding box center [89, 77] width 31 height 6
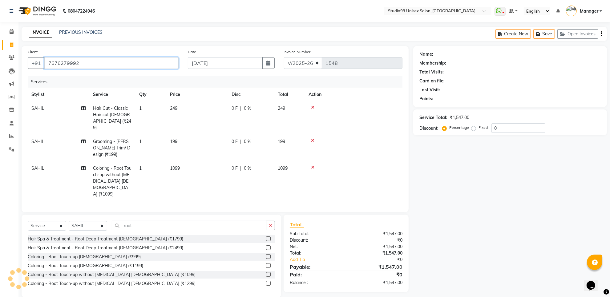
type input "7676279992"
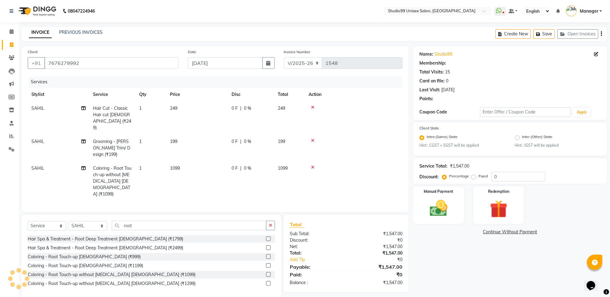
select select "1: Object"
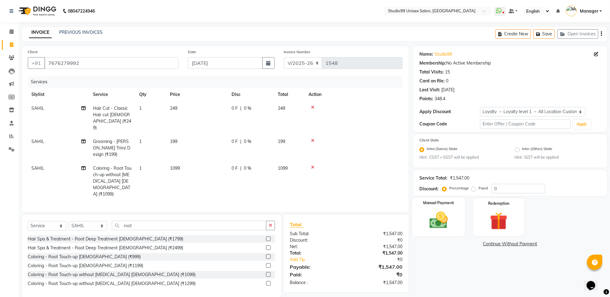
click at [432, 212] on img at bounding box center [438, 220] width 30 height 21
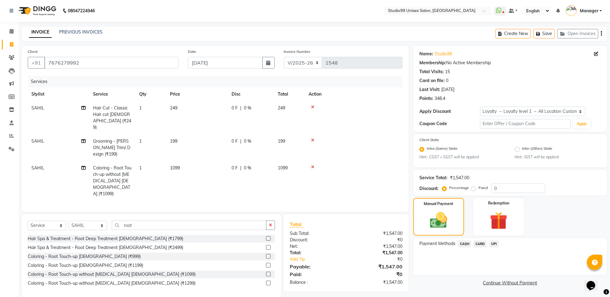
scroll to position [2, 0]
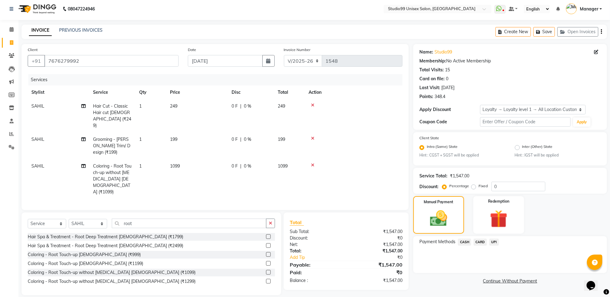
click at [496, 237] on div "Payment Methods CASH CARD UPI" at bounding box center [510, 254] width 194 height 37
click at [496, 241] on span "UPI" at bounding box center [494, 242] width 10 height 7
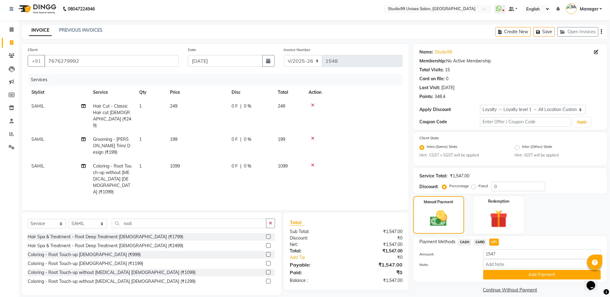
scroll to position [8, 0]
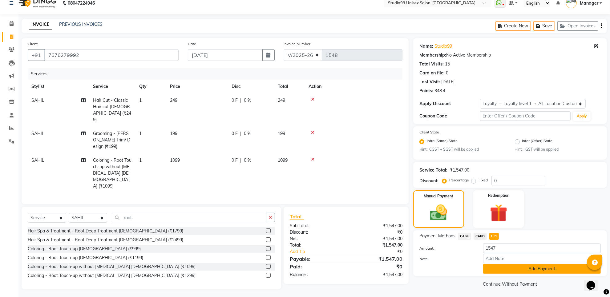
click at [504, 265] on button "Add Payment" at bounding box center [542, 269] width 118 height 10
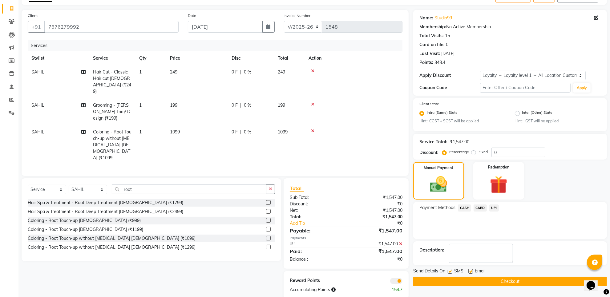
scroll to position [40, 0]
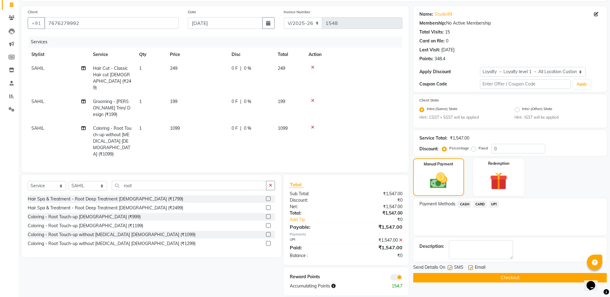
click at [467, 279] on button "Checkout" at bounding box center [510, 278] width 194 height 10
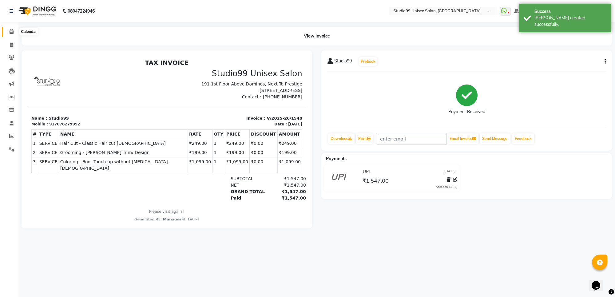
click at [8, 30] on span at bounding box center [11, 31] width 11 height 7
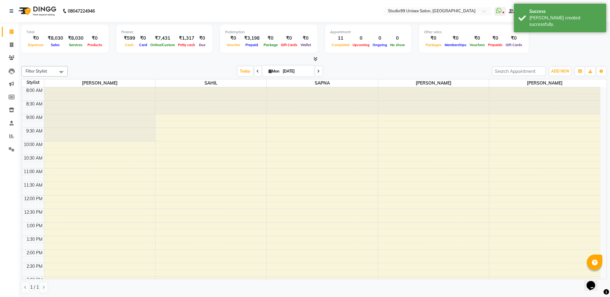
click at [57, 39] on div "₹8,030" at bounding box center [55, 38] width 20 height 7
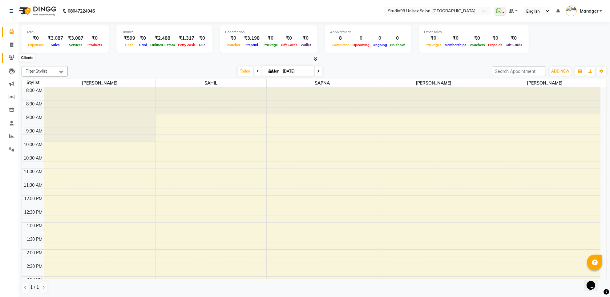
click at [11, 61] on span at bounding box center [11, 57] width 11 height 7
click at [58, 38] on div "₹6,234" at bounding box center [55, 38] width 20 height 7
click at [157, 17] on nav "08047224946 Select Location × Studio99 Unisex Salon, Jindal City WhatsApp Statu…" at bounding box center [305, 11] width 610 height 22
click at [73, 39] on div "₹6,234" at bounding box center [76, 38] width 20 height 7
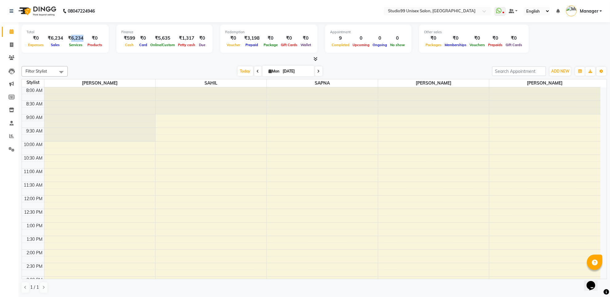
click at [73, 39] on div "₹6,234" at bounding box center [76, 38] width 20 height 7
drag, startPoint x: 105, startPoint y: 14, endPoint x: 89, endPoint y: 14, distance: 16.6
click at [105, 14] on nav "08047224946 Select Location × Studio99 Unisex Salon, Jindal City WhatsApp Statu…" at bounding box center [305, 11] width 610 height 22
click at [11, 31] on icon at bounding box center [12, 31] width 4 height 5
click at [10, 56] on icon at bounding box center [12, 57] width 6 height 5
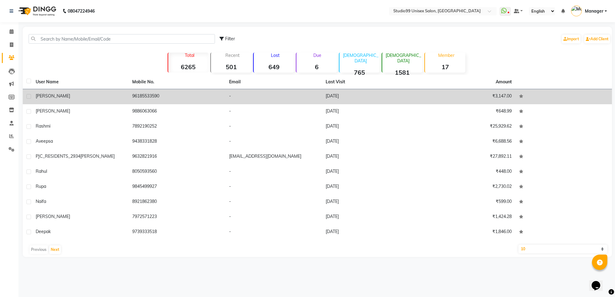
click at [58, 96] on div "[PERSON_NAME]" at bounding box center [80, 96] width 89 height 6
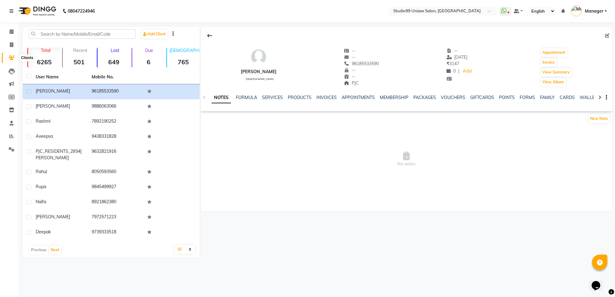
click at [13, 61] on span at bounding box center [11, 57] width 11 height 7
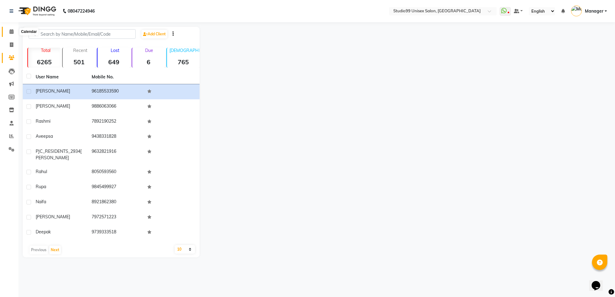
click at [10, 32] on icon at bounding box center [12, 31] width 4 height 5
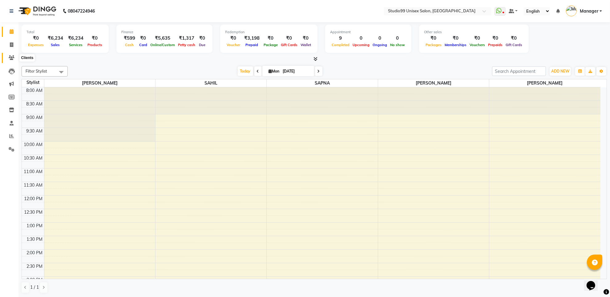
click at [6, 59] on span at bounding box center [11, 57] width 11 height 7
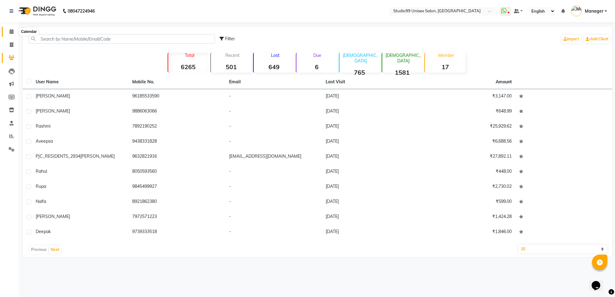
click at [14, 32] on span at bounding box center [11, 31] width 11 height 7
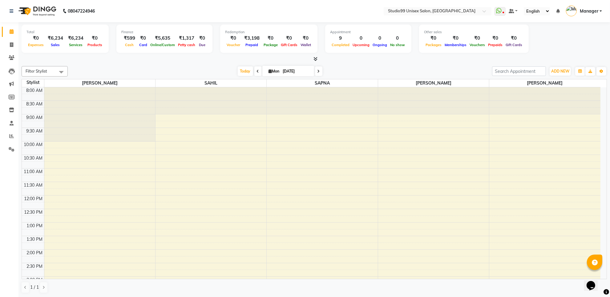
click at [54, 38] on div "₹6,234" at bounding box center [55, 38] width 20 height 7
click at [12, 33] on icon at bounding box center [12, 31] width 4 height 5
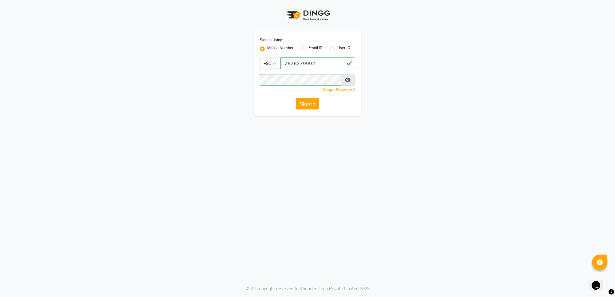
click at [311, 103] on button "Sign In" at bounding box center [307, 104] width 23 height 12
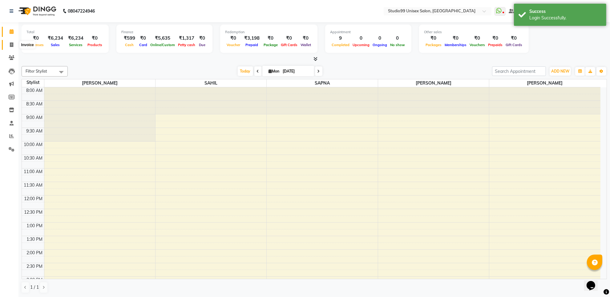
click at [11, 43] on icon at bounding box center [11, 44] width 3 height 5
select select "service"
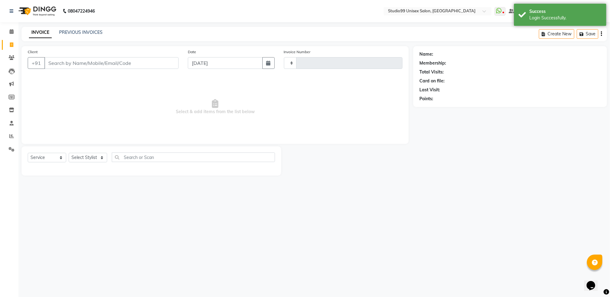
type input "1547"
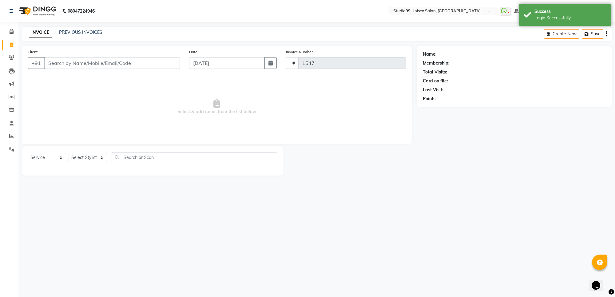
select select "7323"
click at [90, 154] on select "Select Stylist Manager [PERSON_NAME] [PERSON_NAME] [PERSON_NAME]" at bounding box center [88, 158] width 38 height 10
select select "63732"
click at [69, 153] on select "Select Stylist Manager [PERSON_NAME] [PERSON_NAME] [PERSON_NAME]" at bounding box center [88, 158] width 38 height 10
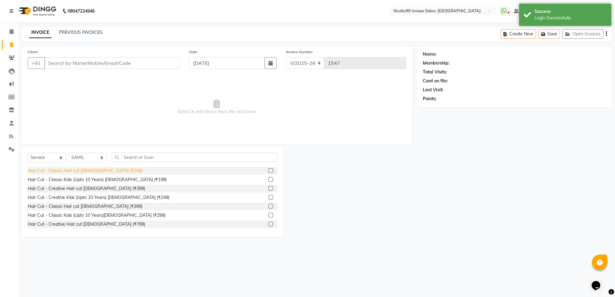
click at [94, 173] on div "Hair Cut - Classic Hair cut [DEMOGRAPHIC_DATA] (₹249)" at bounding box center [85, 171] width 115 height 6
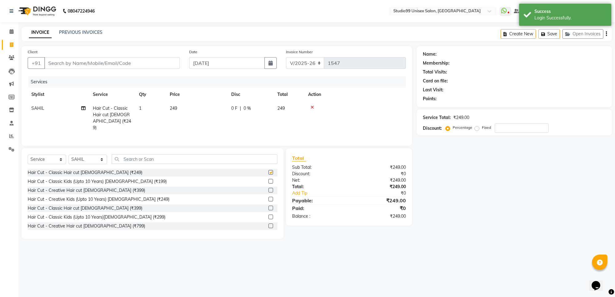
checkbox input "false"
click at [95, 62] on input "Client" at bounding box center [112, 63] width 136 height 12
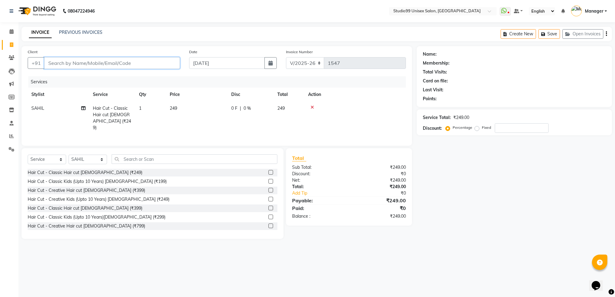
type input "9"
type input "0"
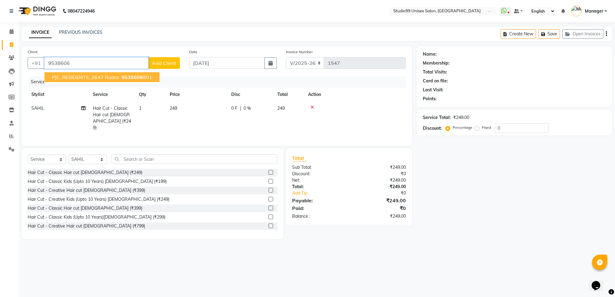
click at [102, 79] on span "PJC_RESIDENTS_2647 rudra" at bounding box center [85, 77] width 67 height 6
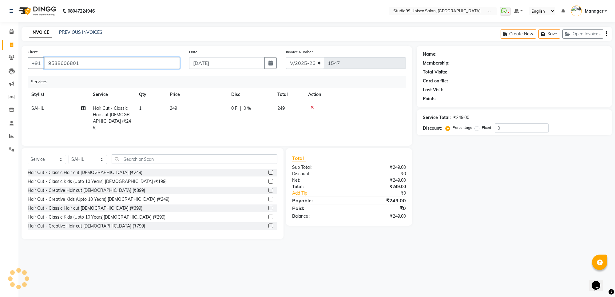
type input "9538606801"
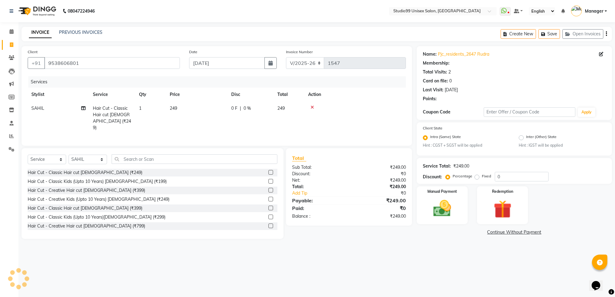
select select "1: Object"
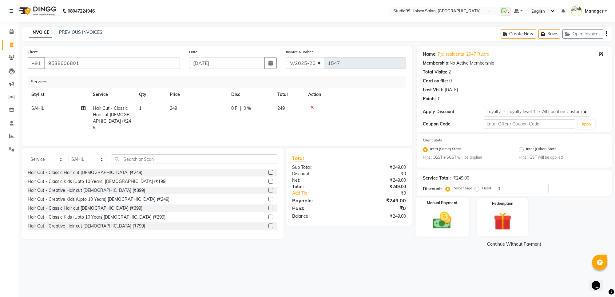
click at [437, 219] on img at bounding box center [442, 221] width 30 height 22
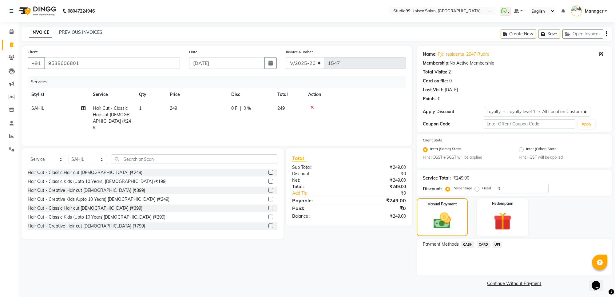
click at [499, 242] on span "UPI" at bounding box center [498, 244] width 10 height 7
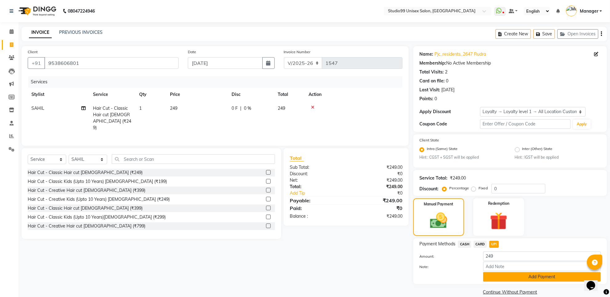
click at [512, 279] on button "Add Payment" at bounding box center [542, 277] width 118 height 10
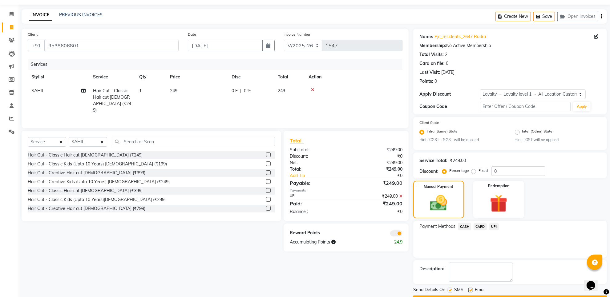
scroll to position [34, 0]
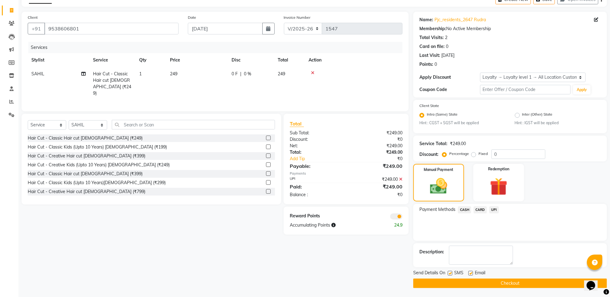
click at [481, 279] on button "Checkout" at bounding box center [510, 284] width 194 height 10
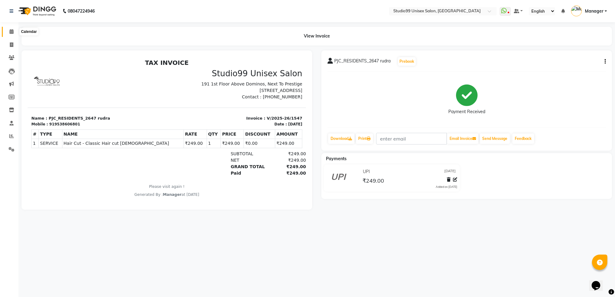
click at [11, 31] on icon at bounding box center [12, 31] width 4 height 5
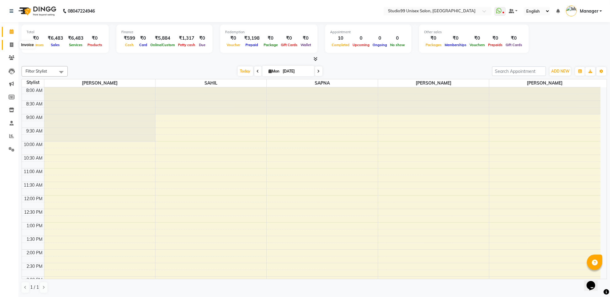
click at [8, 42] on span at bounding box center [11, 45] width 11 height 7
select select "service"
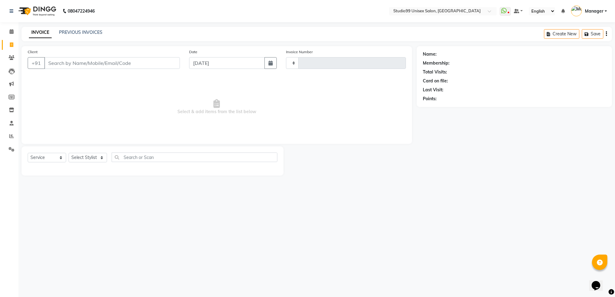
type input "1548"
select select "7323"
click at [10, 61] on span at bounding box center [11, 57] width 11 height 7
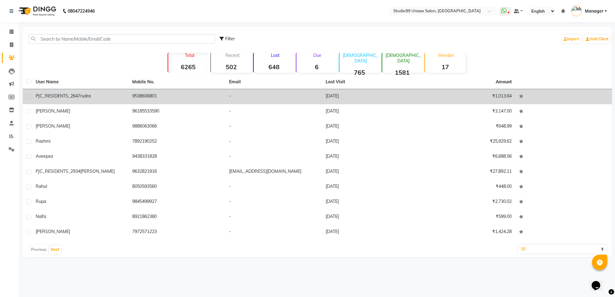
click at [85, 97] on span "rudra" at bounding box center [85, 96] width 10 height 6
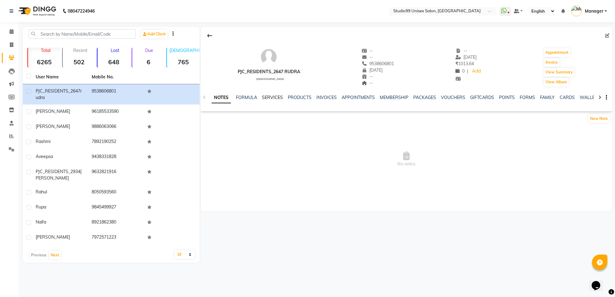
click at [269, 95] on link "SERVICES" at bounding box center [272, 98] width 21 height 6
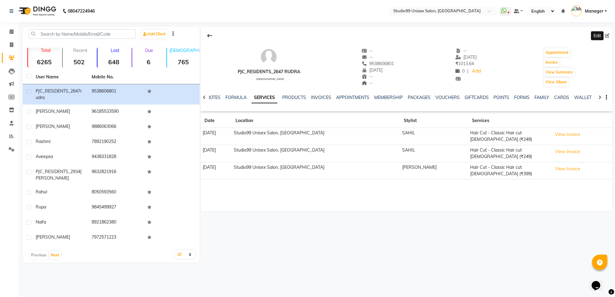
click at [611, 36] on span at bounding box center [609, 36] width 7 height 6
click at [609, 35] on icon at bounding box center [608, 36] width 4 height 4
select select "30"
select select "12"
select select "2024"
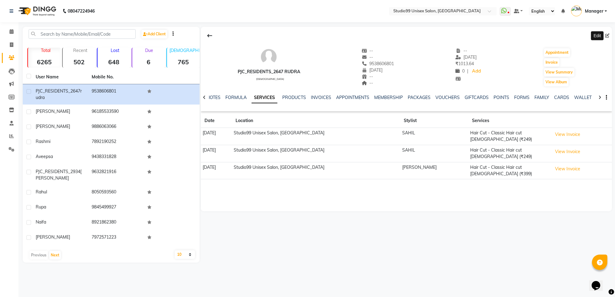
select select "[DEMOGRAPHIC_DATA]"
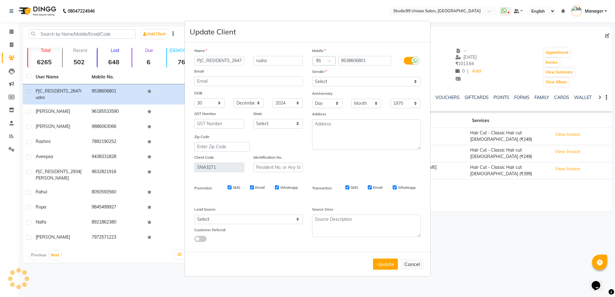
scroll to position [0, 1]
click at [230, 63] on input "PJC_RESIDENTS_2647" at bounding box center [219, 61] width 50 height 10
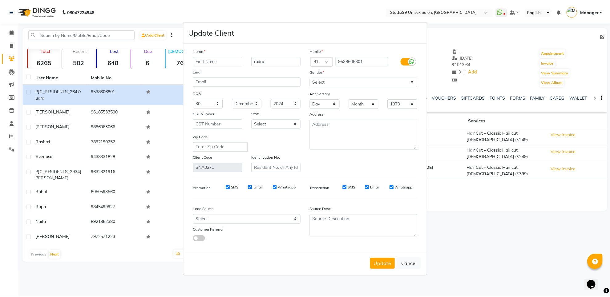
scroll to position [0, 0]
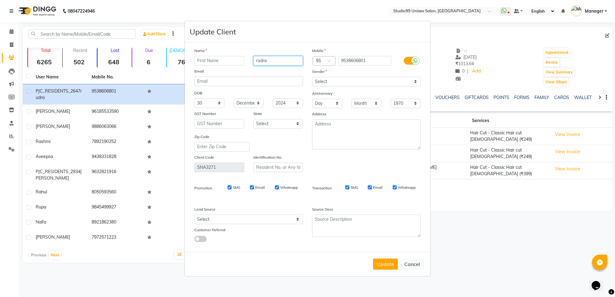
click at [258, 62] on input "rudra" at bounding box center [279, 61] width 50 height 10
click at [211, 61] on input "text" at bounding box center [219, 61] width 50 height 10
paste input "rudra"
type input "rudra"
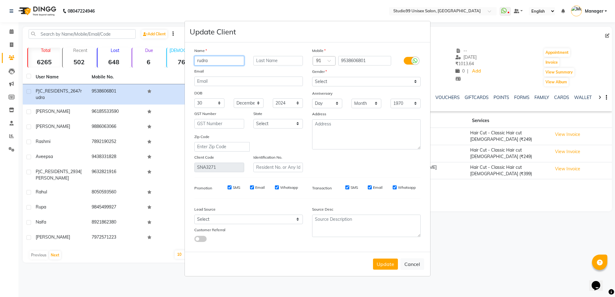
click at [211, 61] on input "rudra" at bounding box center [219, 61] width 50 height 10
type input "Rudra"
click at [383, 264] on button "Update" at bounding box center [385, 264] width 25 height 11
select select
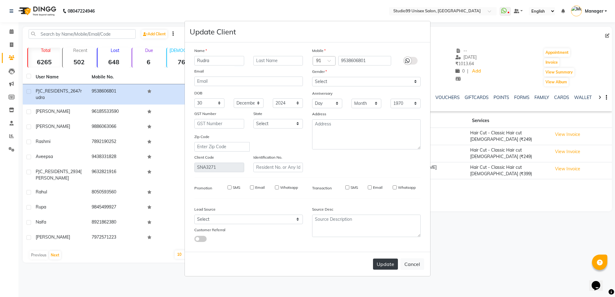
select select
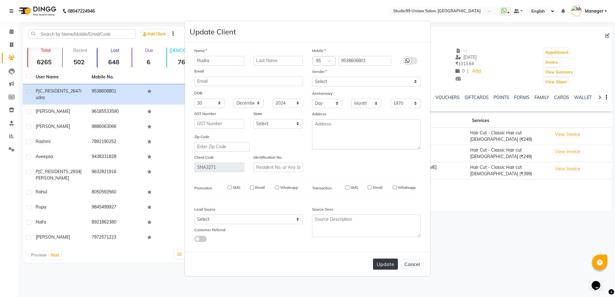
select select
checkbox input "false"
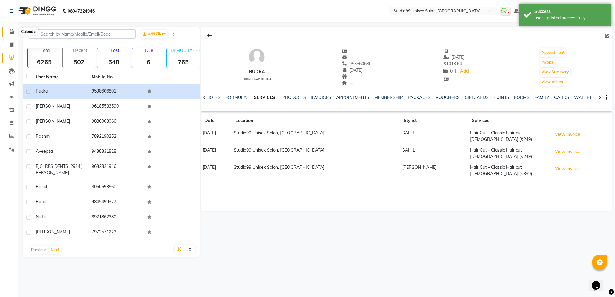
click at [13, 31] on span at bounding box center [11, 31] width 11 height 7
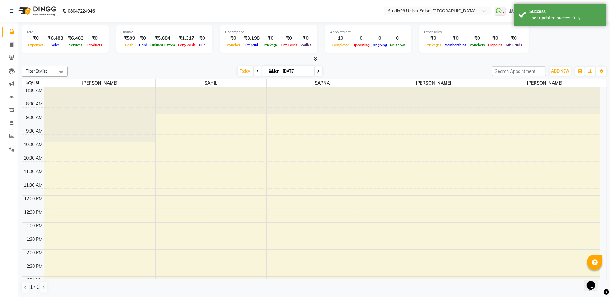
click at [77, 36] on div "₹6,483" at bounding box center [76, 38] width 20 height 7
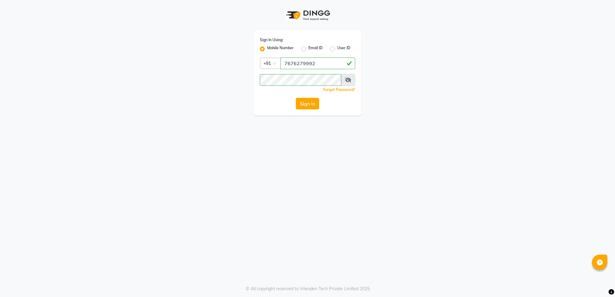
click at [298, 107] on button "Sign In" at bounding box center [307, 104] width 23 height 12
